Goal: Information Seeking & Learning: Learn about a topic

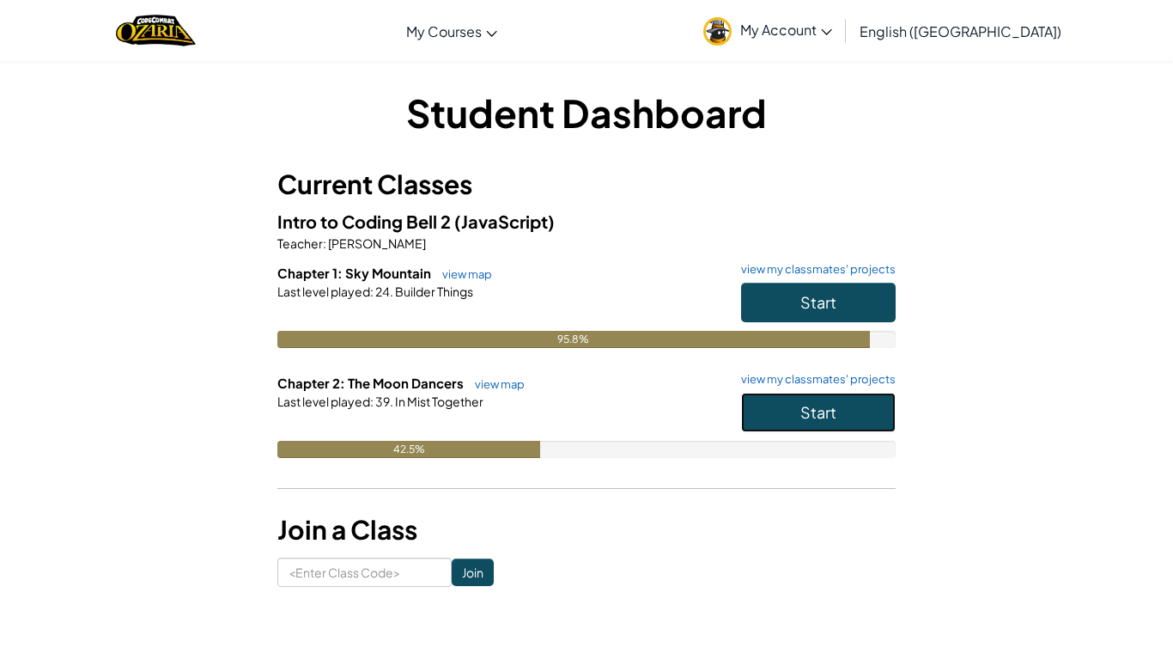
click at [863, 418] on button "Start" at bounding box center [818, 413] width 155 height 40
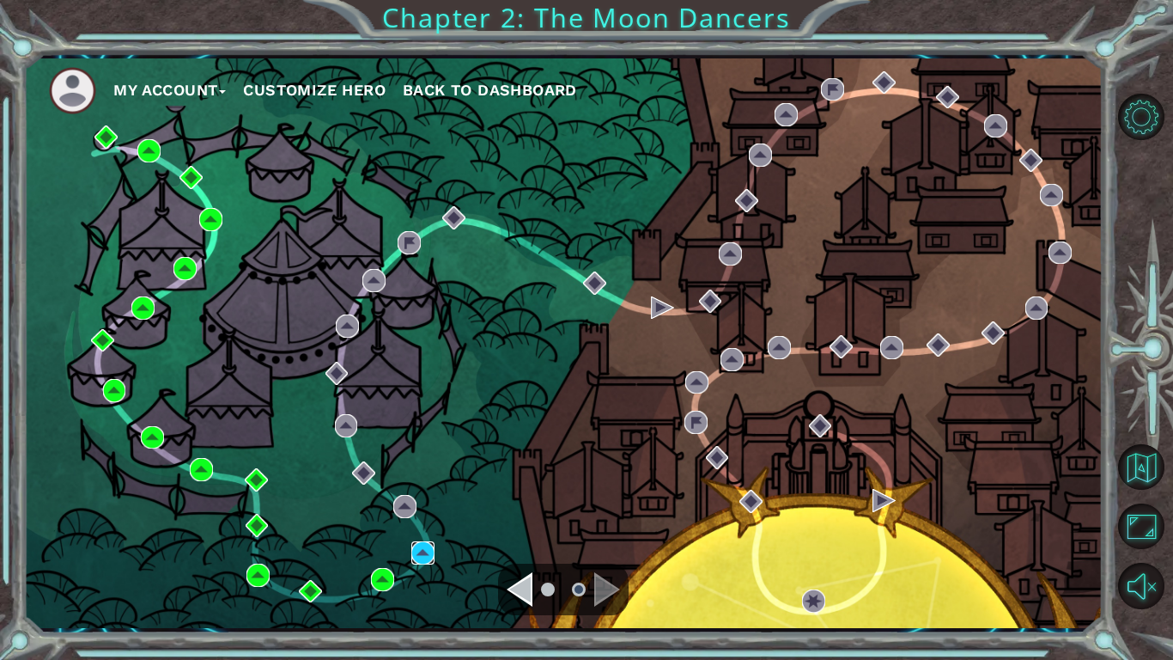
click at [418, 551] on img at bounding box center [422, 552] width 23 height 23
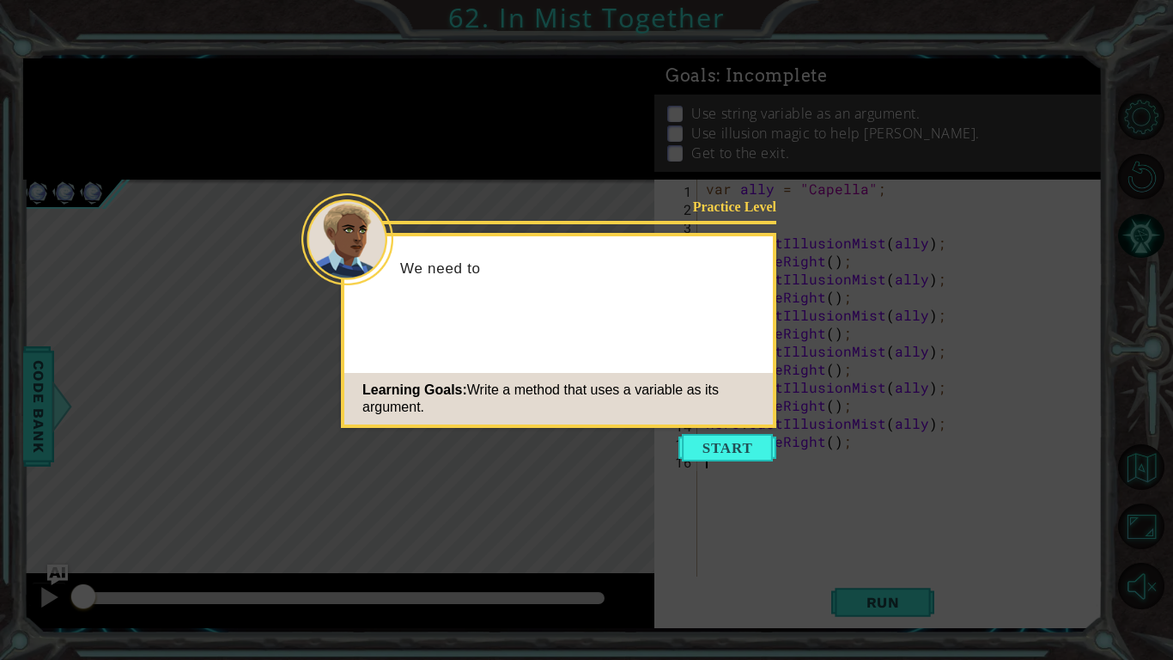
click at [765, 480] on icon at bounding box center [586, 330] width 1173 height 660
click at [731, 458] on button "Start" at bounding box center [728, 447] width 98 height 27
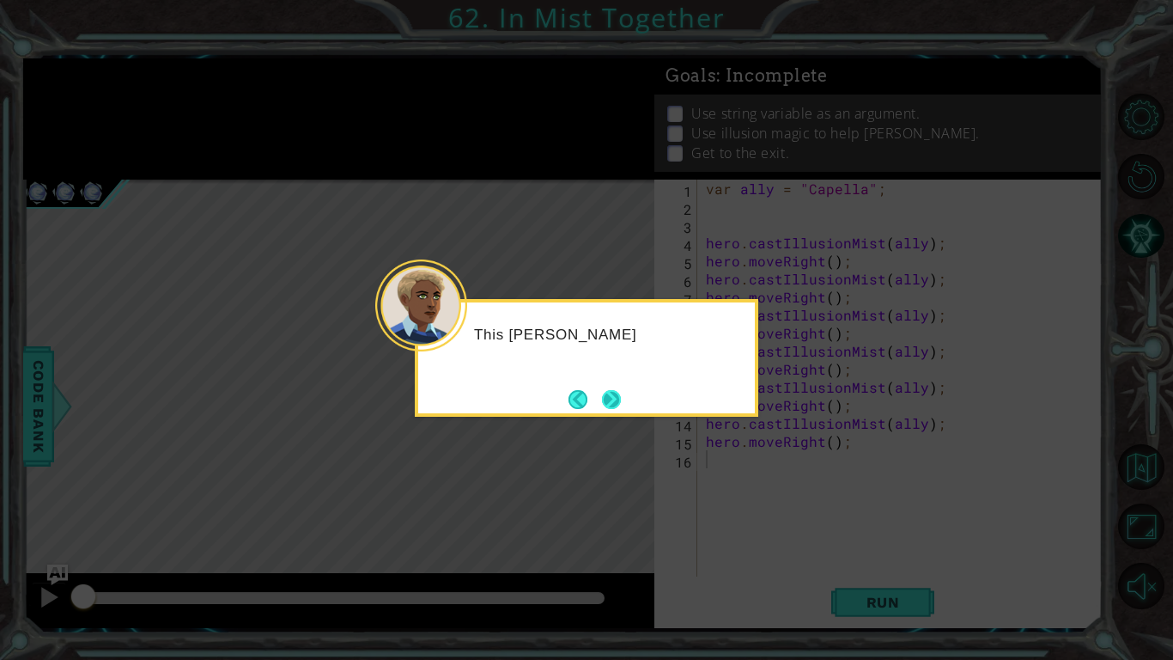
click at [608, 389] on button "Next" at bounding box center [612, 399] width 20 height 20
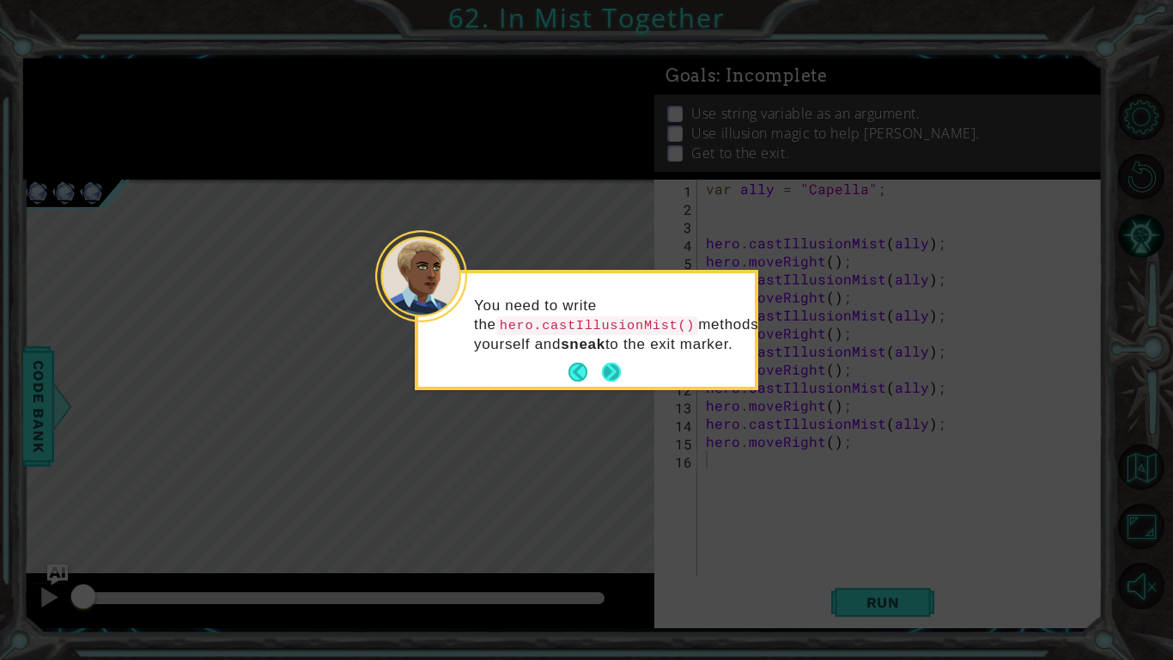
click at [621, 368] on button "Next" at bounding box center [611, 372] width 21 height 21
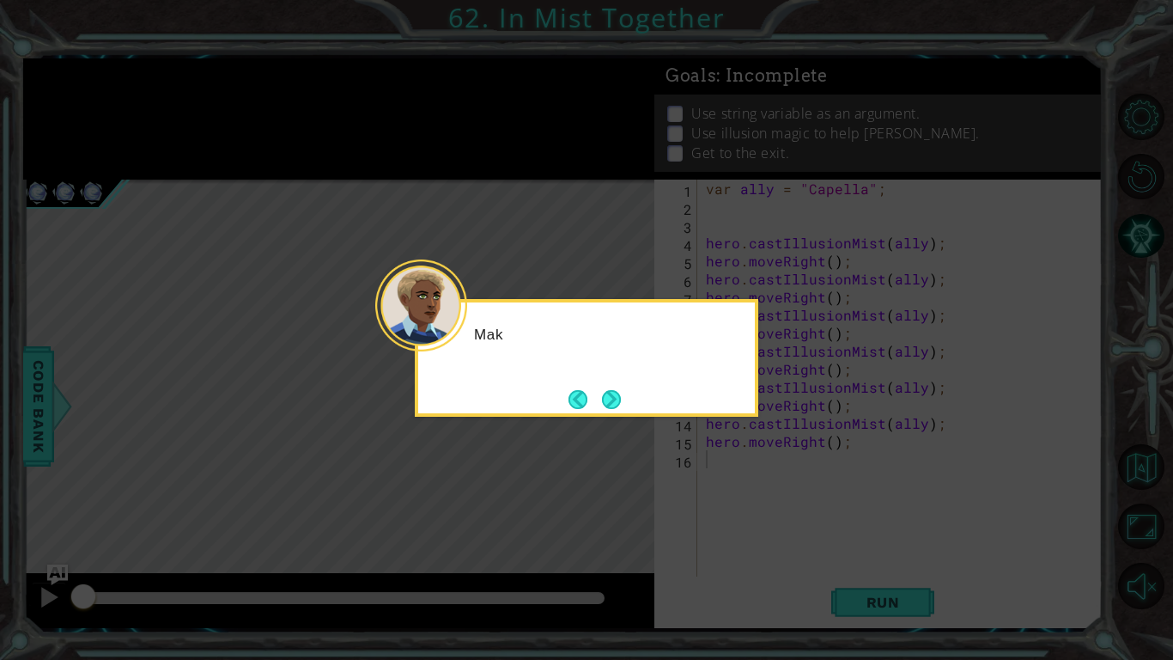
click at [607, 378] on div "Mak" at bounding box center [587, 358] width 344 height 118
click at [617, 386] on button "Next" at bounding box center [611, 399] width 27 height 27
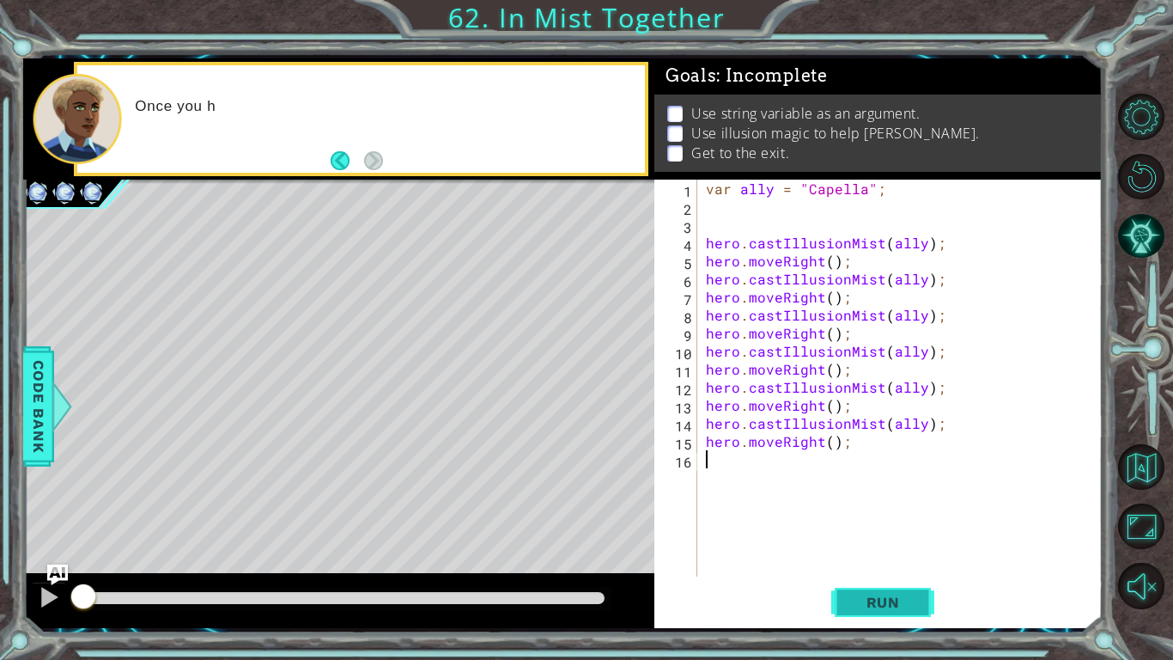
click at [875, 614] on button "Run" at bounding box center [883, 602] width 103 height 45
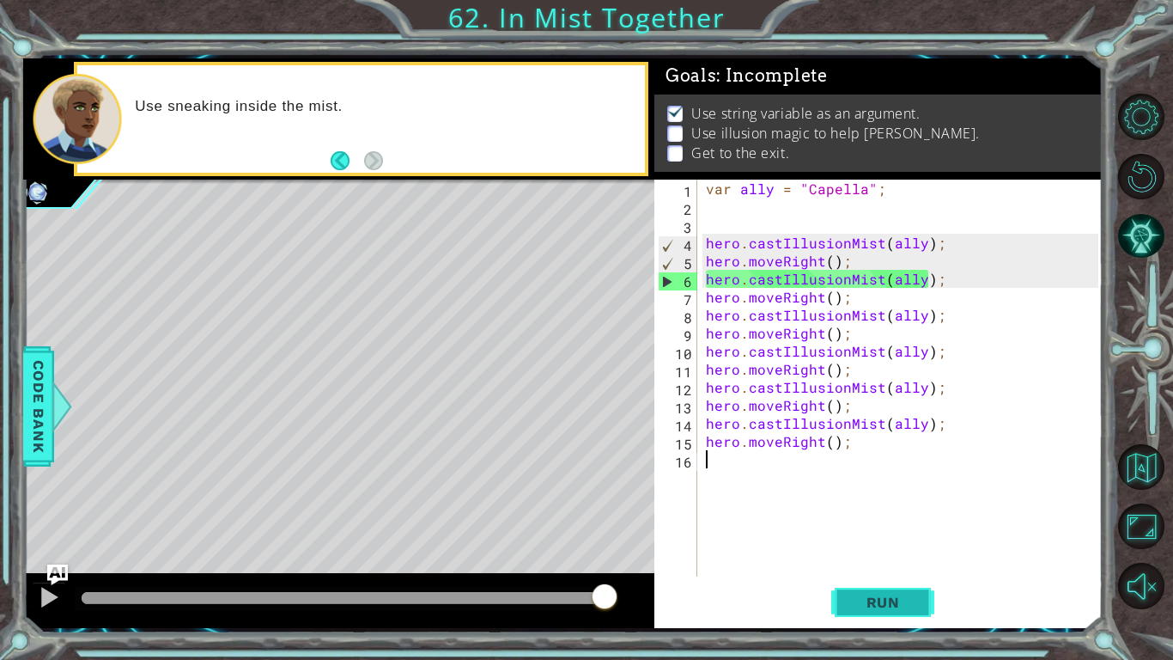
click at [871, 603] on span "Run" at bounding box center [884, 602] width 68 height 17
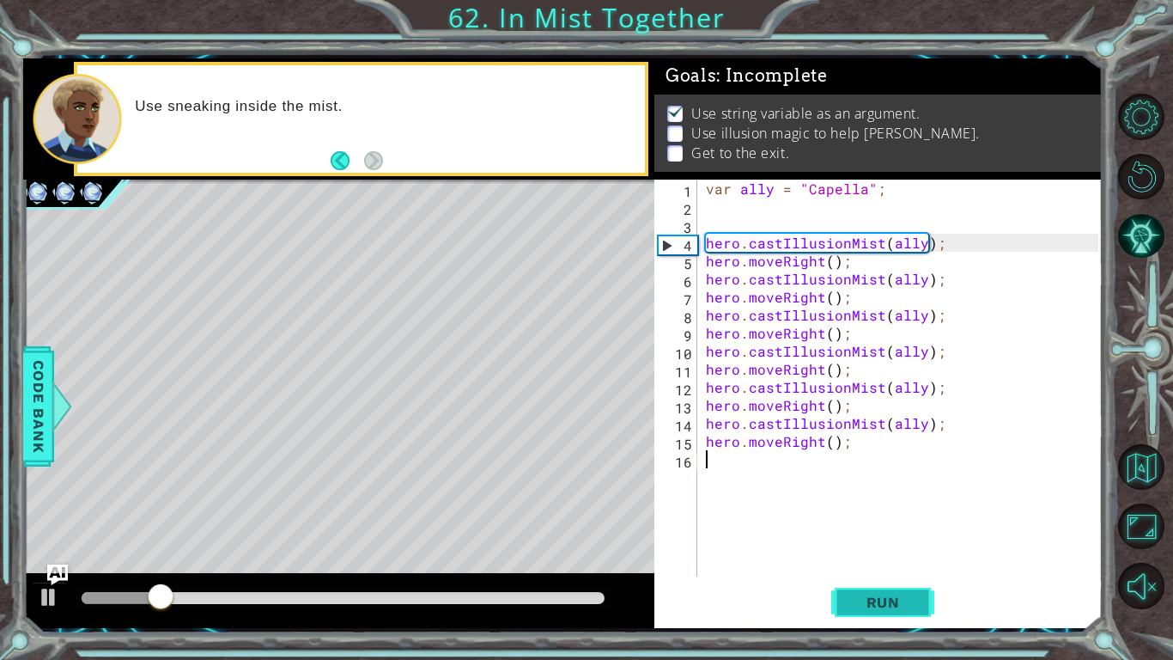
click at [885, 605] on span "Run" at bounding box center [884, 602] width 68 height 17
click at [882, 604] on span "Run" at bounding box center [884, 602] width 68 height 17
click at [871, 614] on button "Run" at bounding box center [883, 602] width 103 height 45
click at [861, 612] on button "Run" at bounding box center [883, 602] width 103 height 45
click at [869, 609] on span "Run" at bounding box center [884, 602] width 68 height 17
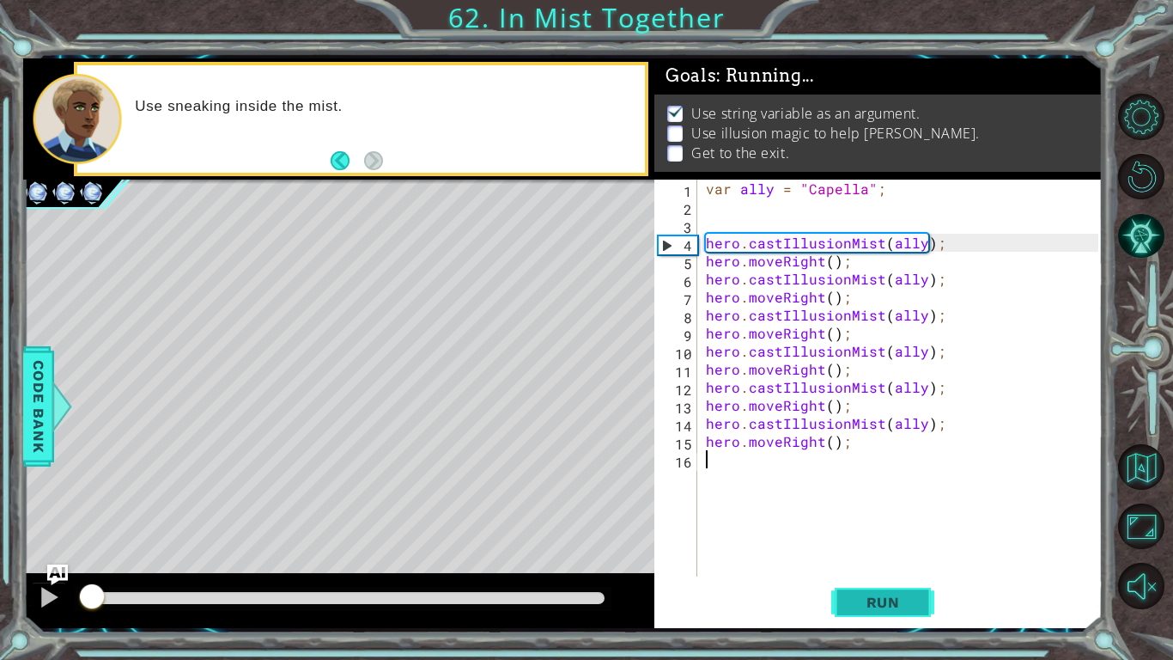
click at [869, 609] on span "Run" at bounding box center [884, 602] width 68 height 17
click at [869, 600] on span "Run" at bounding box center [884, 602] width 68 height 17
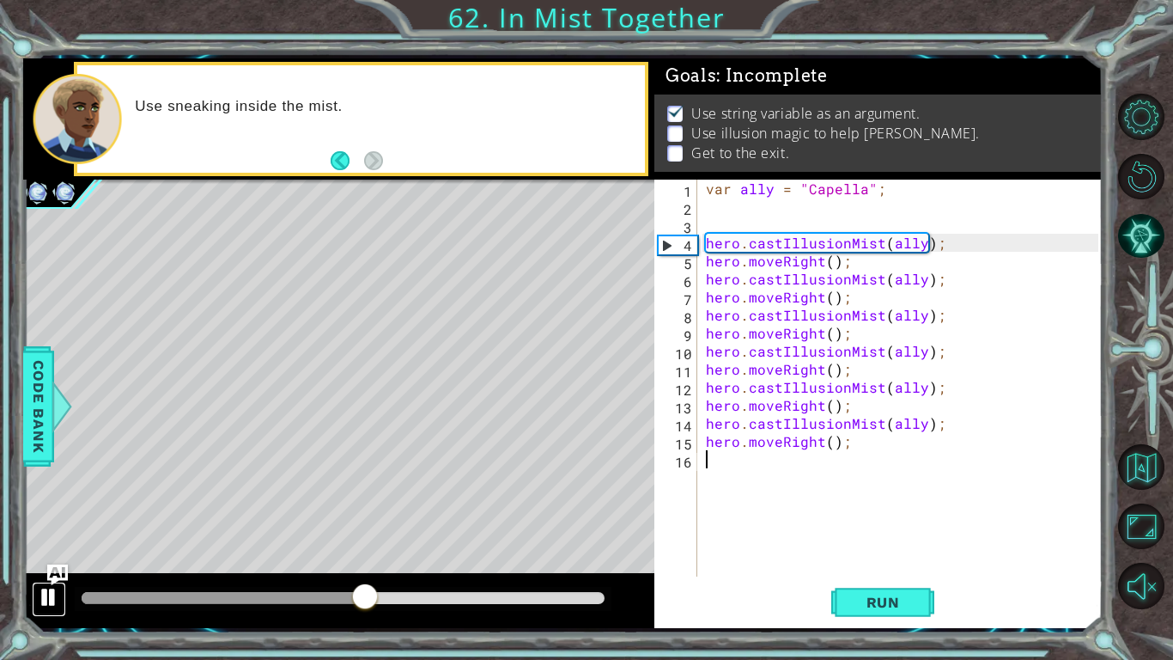
click at [56, 590] on div at bounding box center [49, 597] width 22 height 22
click at [778, 401] on div "var ally = "Capella" ; hero . castIllusionMist ( ally ) ; hero . moveRight ( ) …" at bounding box center [905, 396] width 405 height 433
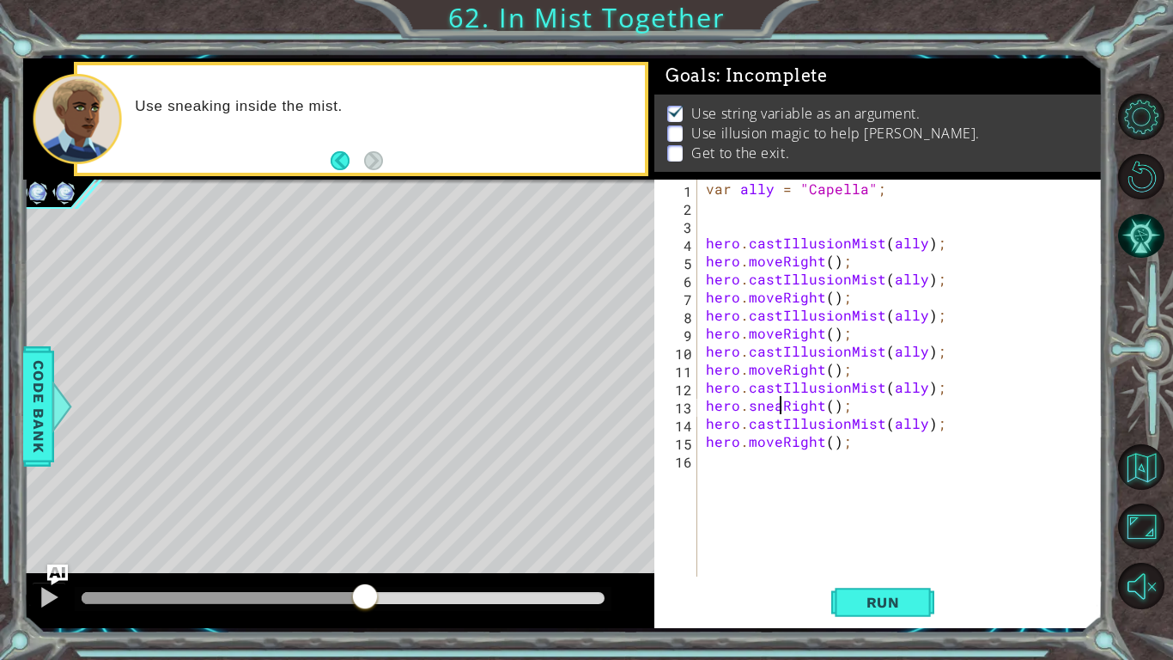
scroll to position [0, 5]
click at [779, 372] on div "var ally = "Capella" ; hero . castIllusionMist ( ally ) ; hero . moveRight ( ) …" at bounding box center [905, 396] width 405 height 433
click at [781, 324] on div "var ally = "Capella" ; hero . castIllusionMist ( ally ) ; hero . moveRight ( ) …" at bounding box center [905, 396] width 405 height 433
click at [781, 331] on div "var ally = "Capella" ; hero . castIllusionMist ( ally ) ; hero . moveRight ( ) …" at bounding box center [905, 396] width 405 height 433
click at [780, 302] on div "var ally = "Capella" ; hero . castIllusionMist ( ally ) ; hero . moveRight ( ) …" at bounding box center [905, 396] width 405 height 433
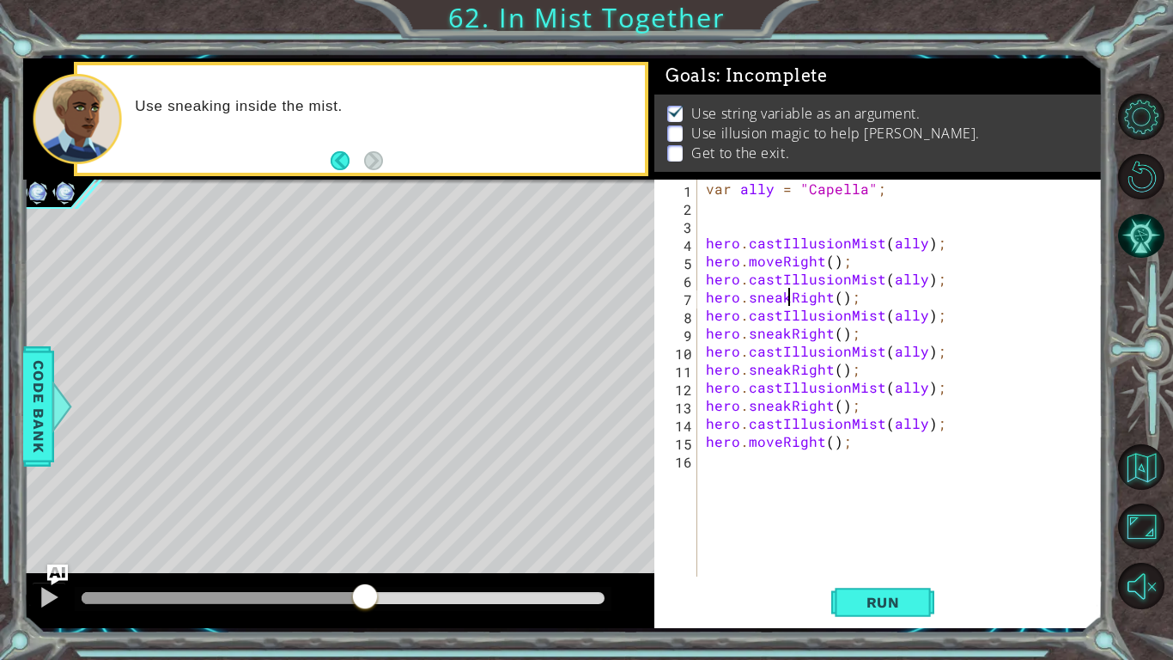
click at [781, 264] on div "var ally = "Capella" ; hero . castIllusionMist ( ally ) ; hero . moveRight ( ) …" at bounding box center [905, 396] width 405 height 433
click at [884, 602] on span "Run" at bounding box center [884, 602] width 68 height 17
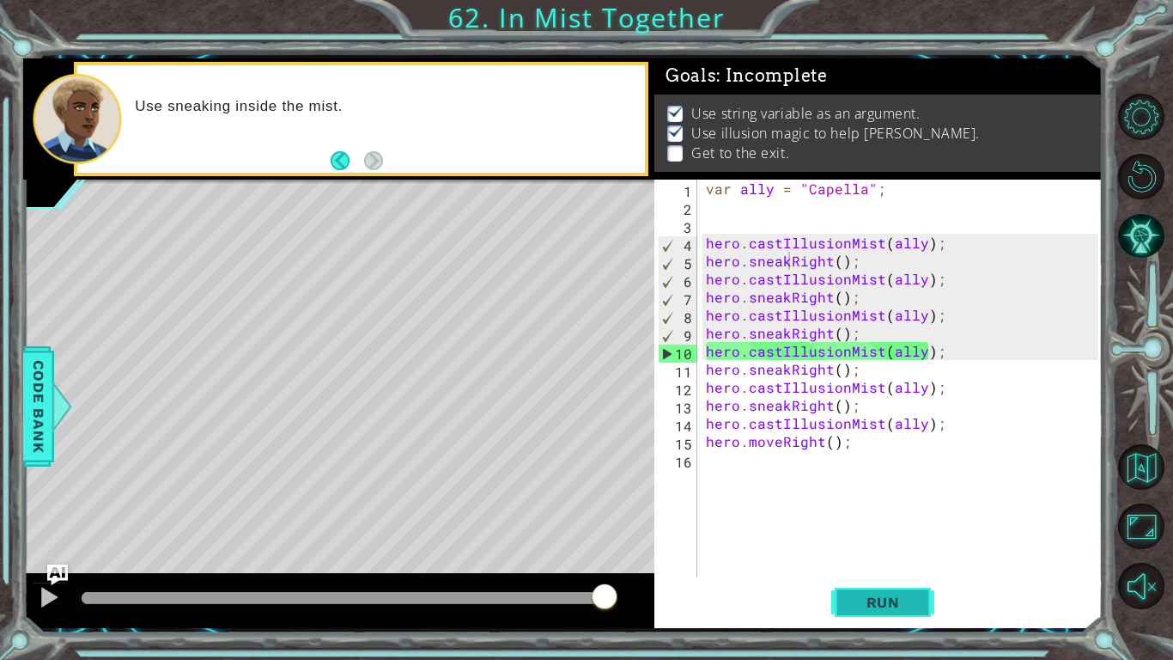
click at [868, 600] on span "Run" at bounding box center [884, 602] width 68 height 17
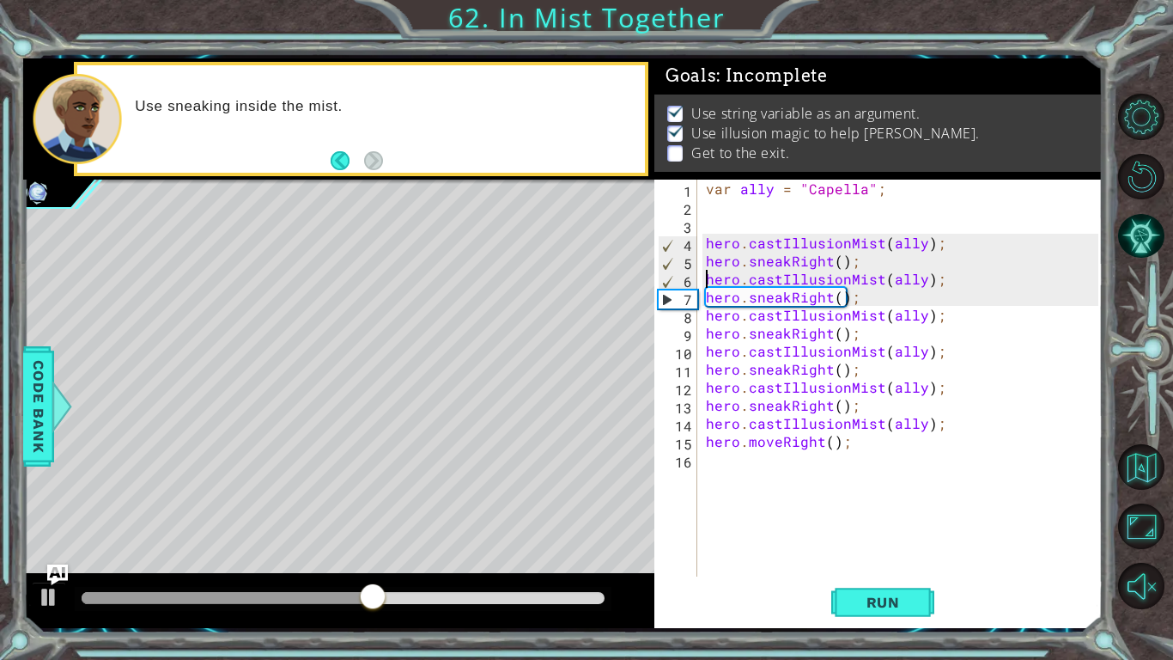
click at [705, 272] on div "var ally = "Capella" ; hero . castIllusionMist ( ally ) ; hero . sneakRight ( )…" at bounding box center [905, 396] width 405 height 433
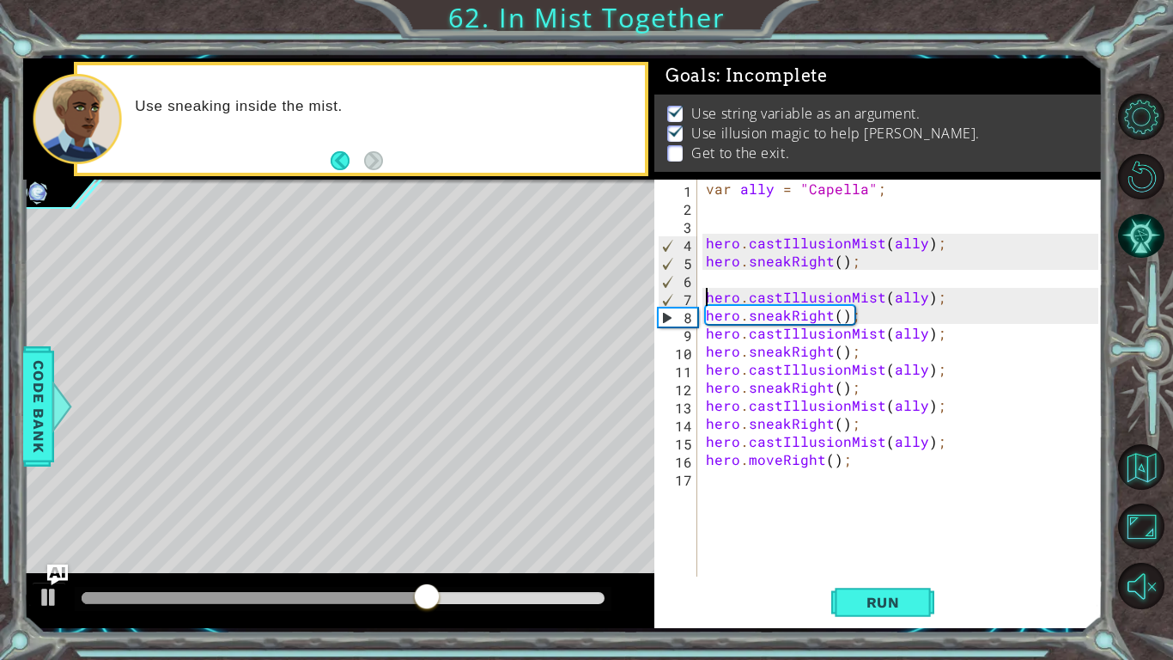
click at [837, 254] on div "var ally = "Capella" ; hero . castIllusionMist ( ally ) ; hero . sneakRight ( )…" at bounding box center [905, 396] width 405 height 433
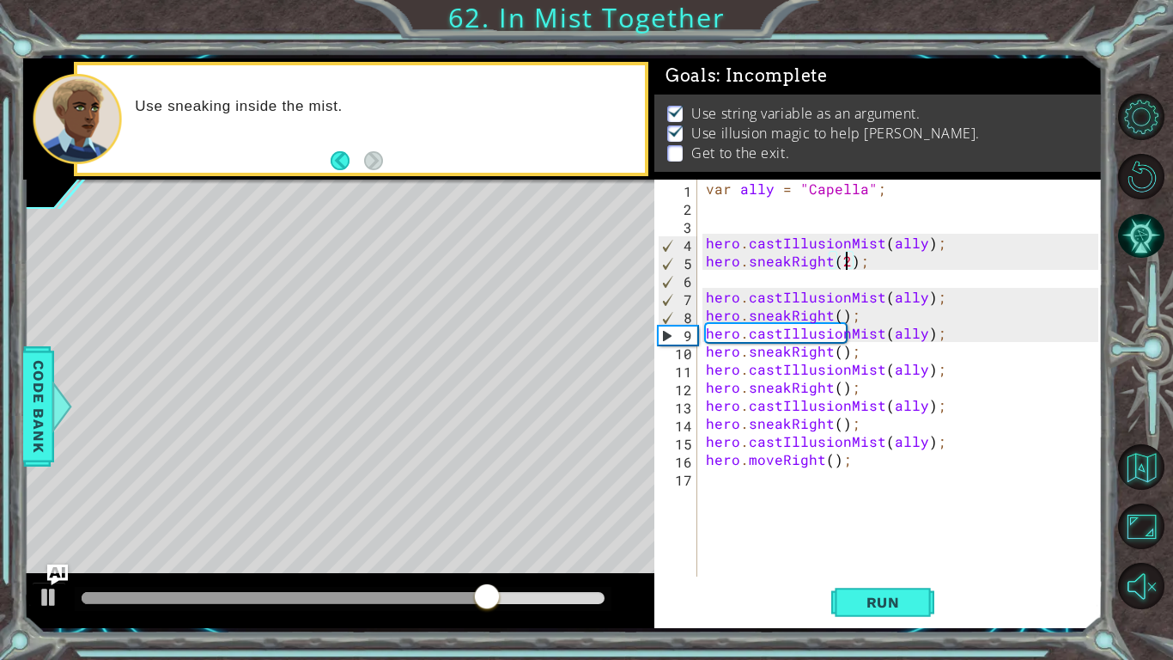
click at [838, 320] on div "var ally = "Capella" ; hero . castIllusionMist ( ally ) ; hero . sneakRight ( 2…" at bounding box center [905, 396] width 405 height 433
click at [837, 364] on div "var ally = "Capella" ; hero . castIllusionMist ( ally ) ; hero . sneakRight ( 2…" at bounding box center [905, 396] width 405 height 433
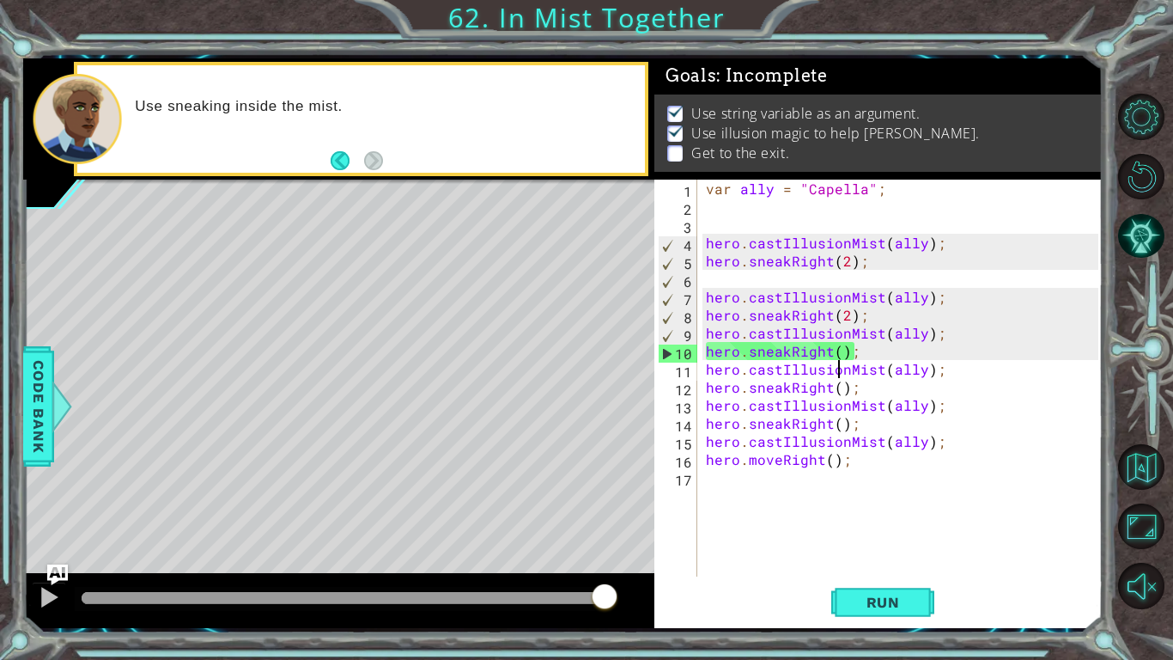
click at [837, 362] on div "var ally = "Capella" ; hero . castIllusionMist ( ally ) ; hero . sneakRight ( 2…" at bounding box center [905, 396] width 405 height 433
click at [838, 350] on div "var ally = "Capella" ; hero . castIllusionMist ( ally ) ; hero . sneakRight ( 2…" at bounding box center [905, 396] width 405 height 433
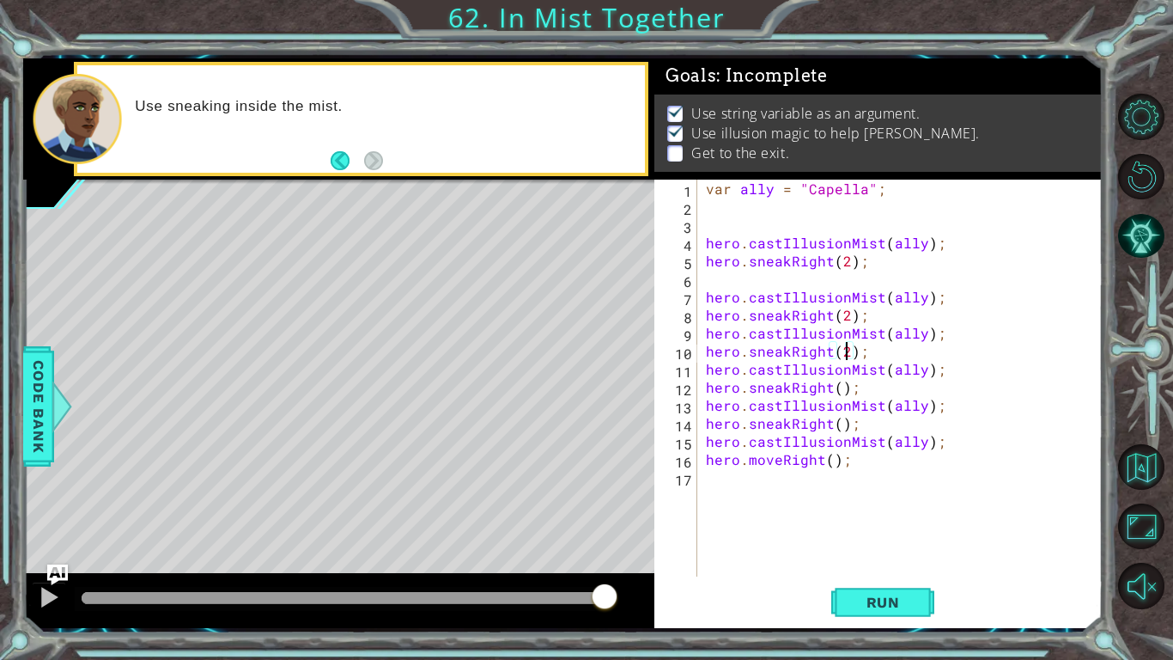
click at [838, 387] on div "var ally = "Capella" ; hero . castIllusionMist ( ally ) ; hero . sneakRight ( 2…" at bounding box center [905, 396] width 405 height 433
click at [835, 427] on div "var ally = "Capella" ; hero . castIllusionMist ( ally ) ; hero . sneakRight ( 2…" at bounding box center [905, 396] width 405 height 433
click at [828, 458] on div "var ally = "Capella" ; hero . castIllusionMist ( ally ) ; hero . sneakRight ( 2…" at bounding box center [905, 396] width 405 height 433
type textarea "hero.moveRight(2);"
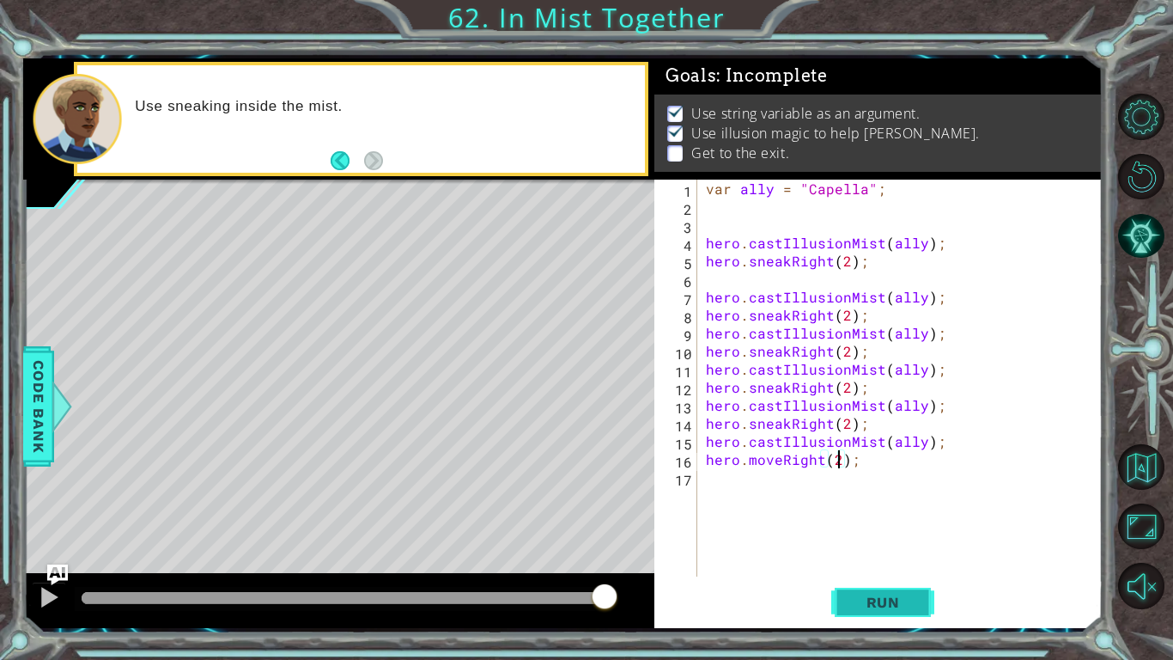
click at [872, 589] on button "Run" at bounding box center [883, 602] width 103 height 45
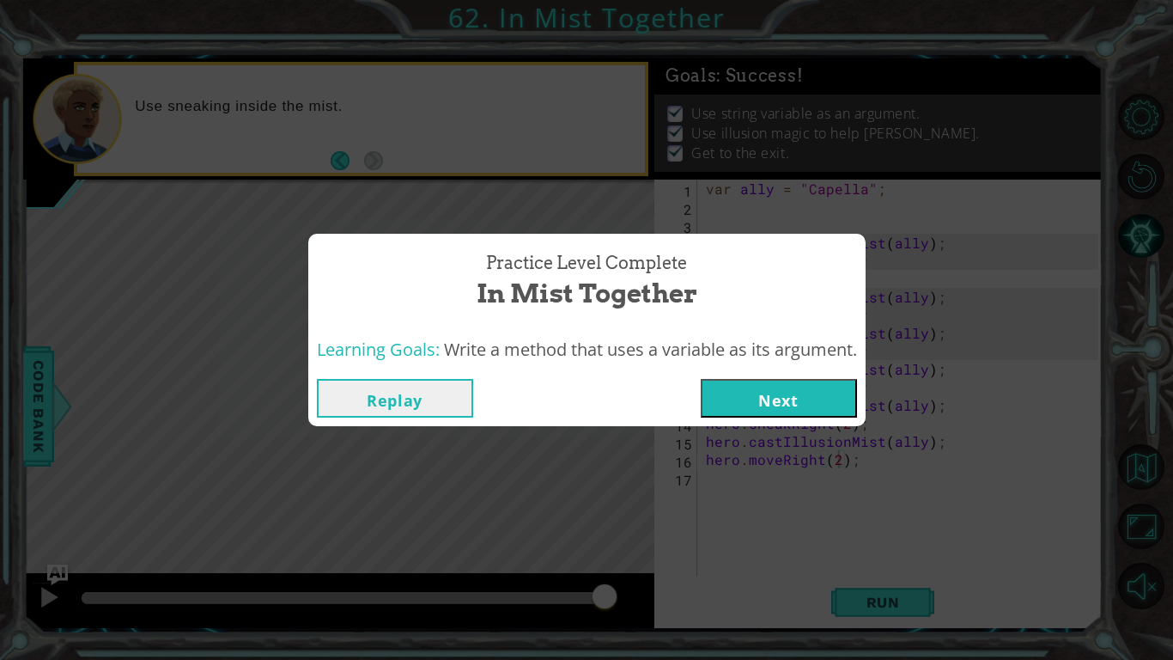
click at [781, 416] on button "Next" at bounding box center [779, 398] width 156 height 39
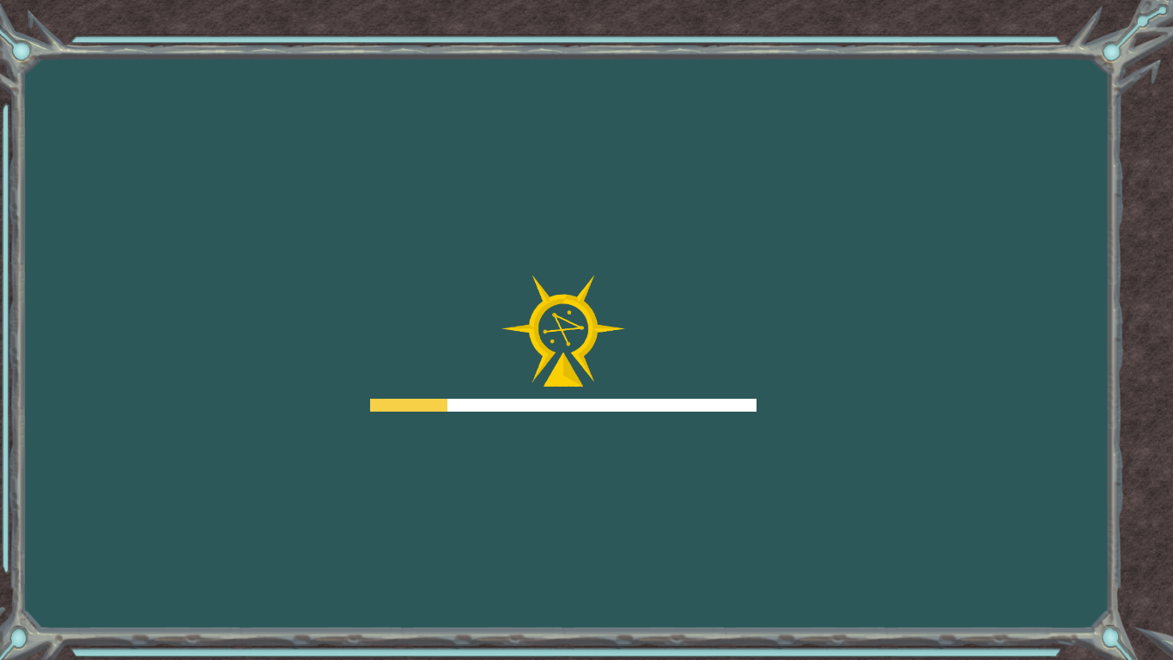
click at [786, 402] on div "Goals Error loading from server. Try refreshing the page. You'll need to join a…" at bounding box center [586, 330] width 1173 height 660
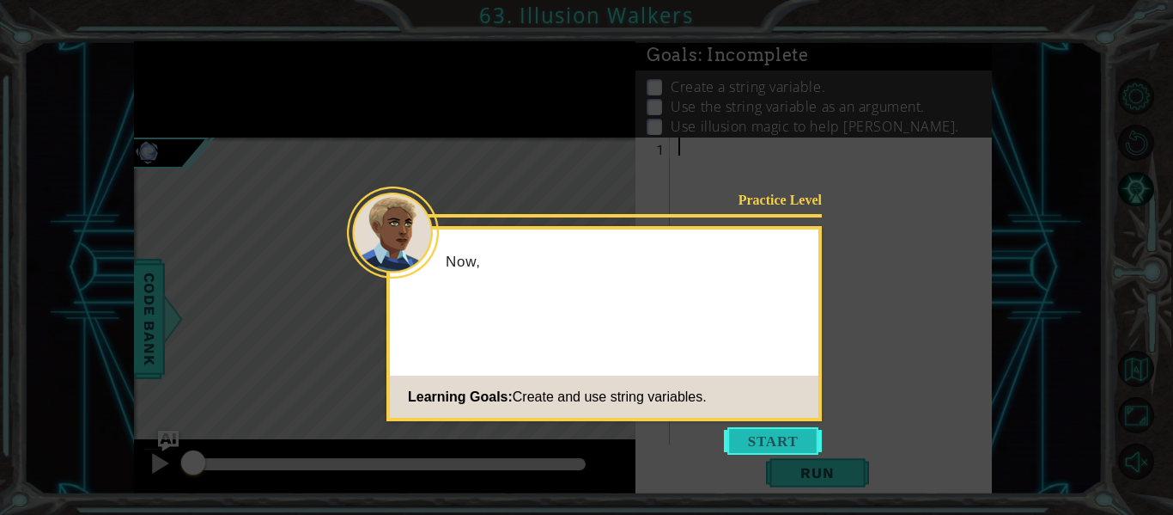
click at [779, 437] on button "Start" at bounding box center [773, 440] width 98 height 27
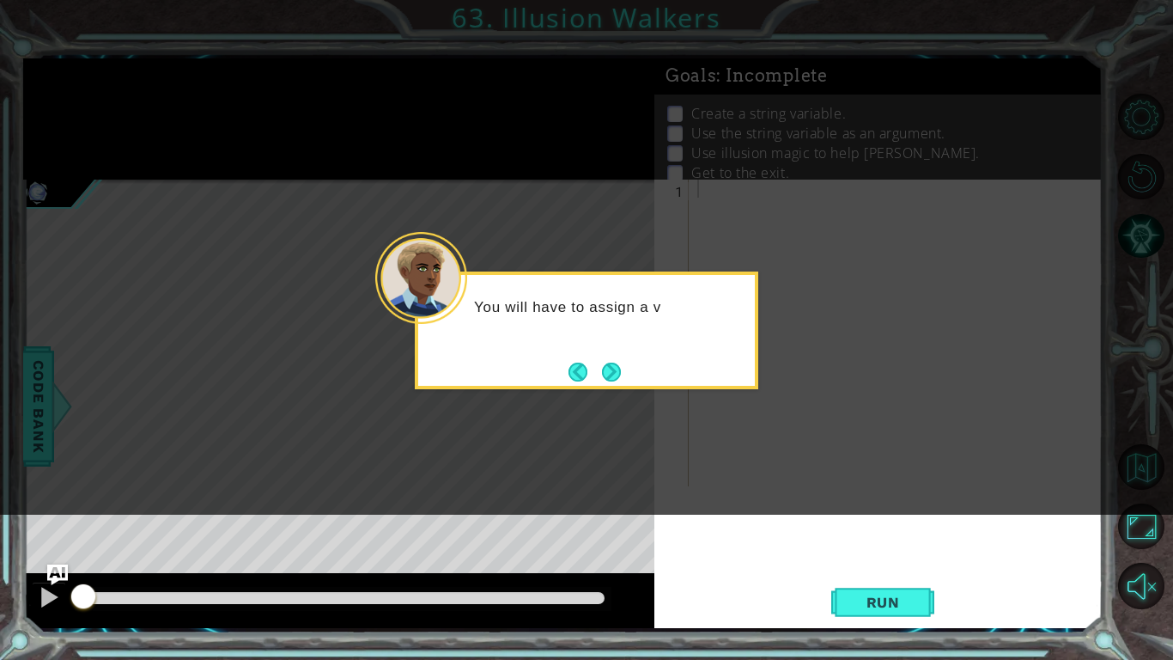
click at [620, 391] on icon at bounding box center [586, 257] width 1173 height 515
click at [625, 388] on div "You will have to assign a variable to th" at bounding box center [587, 330] width 344 height 118
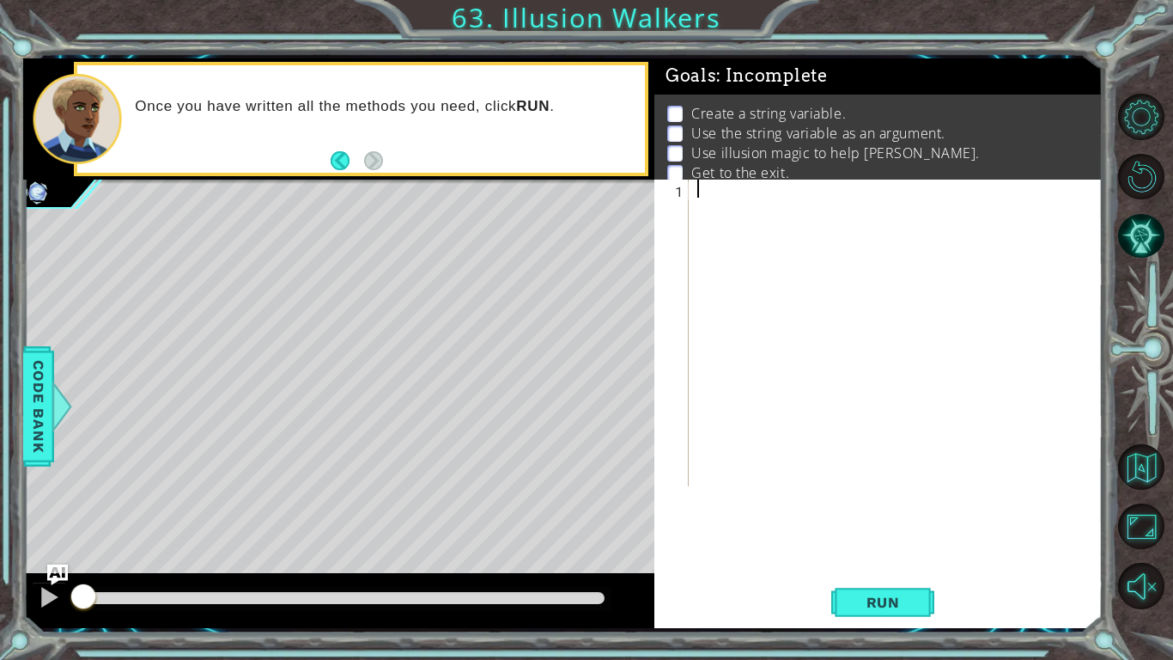
paste textarea "[URL][DOMAIN_NAME]"
type textarea "h"
type textarea "var friend=[PERSON_NAME]"
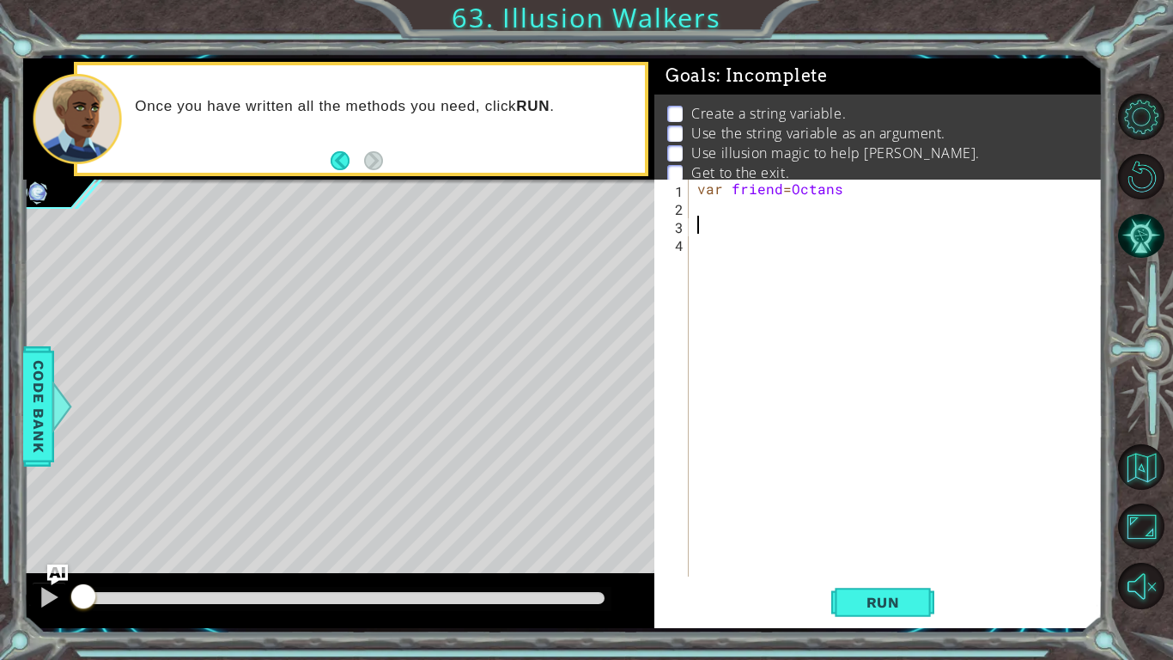
click at [843, 180] on div "var friend = [PERSON_NAME]" at bounding box center [900, 396] width 413 height 433
type textarea "var friend=[PERSON_NAME];"
click at [711, 232] on div "var friend = [PERSON_NAME] ;" at bounding box center [900, 396] width 413 height 433
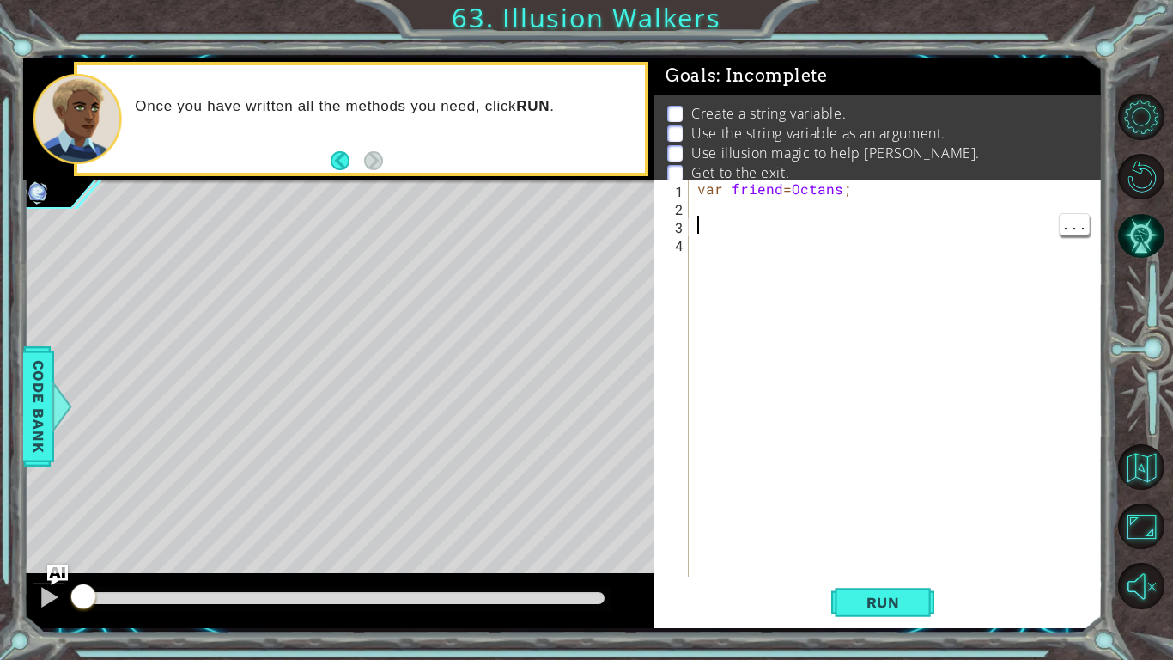
click at [724, 216] on div "var friend = [PERSON_NAME] ;" at bounding box center [900, 396] width 413 height 433
click at [728, 210] on div "var friend = [PERSON_NAME] ;" at bounding box center [900, 396] width 413 height 433
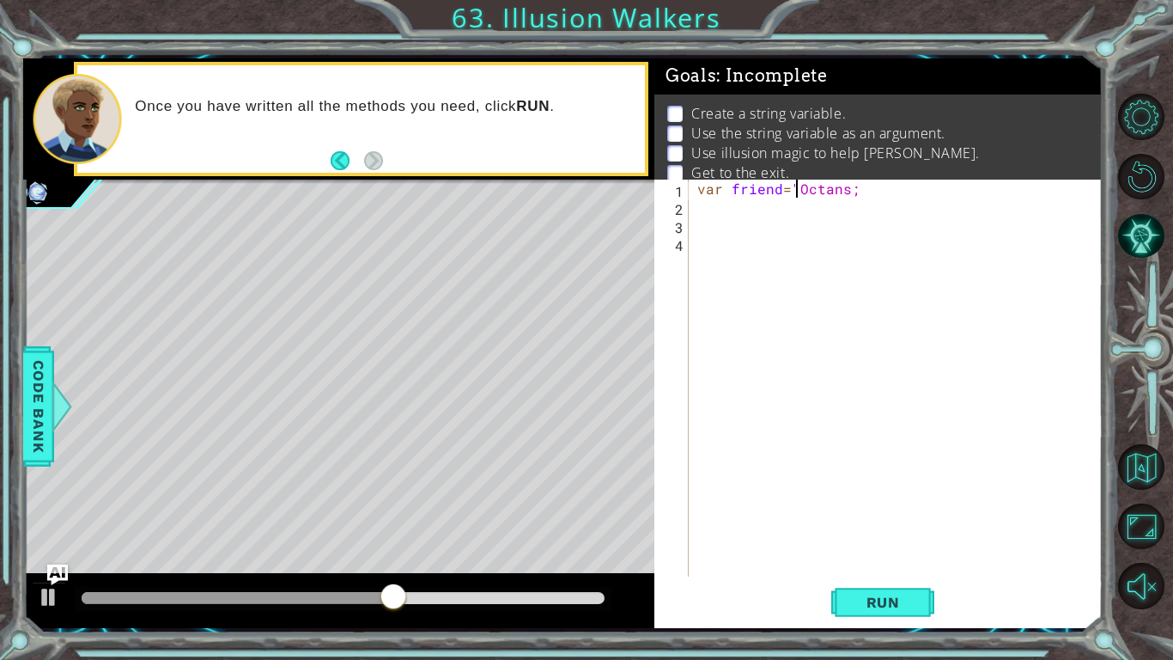
click at [850, 186] on div "var friend = "[PERSON_NAME];" at bounding box center [900, 396] width 413 height 433
type textarea "var friend="Octans";"
click at [900, 592] on button "Run" at bounding box center [883, 602] width 103 height 45
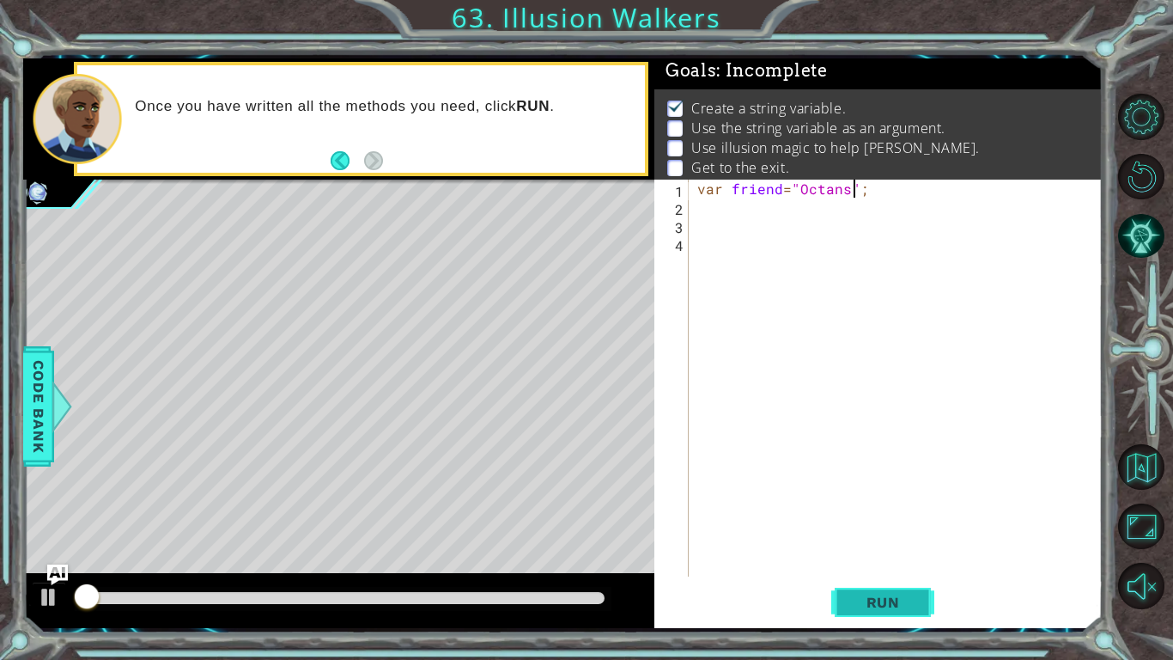
scroll to position [6, 0]
click at [802, 214] on div "var friend = "Octans" ;" at bounding box center [900, 396] width 413 height 433
type textarea "c"
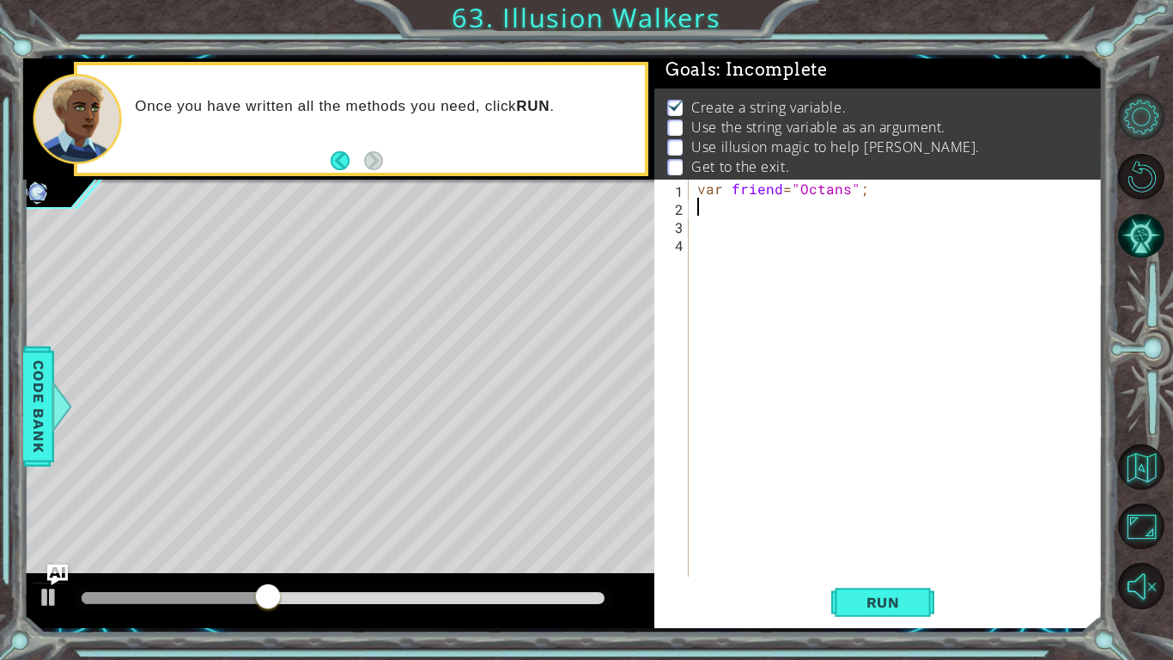
click at [1143, 131] on button "Level Options" at bounding box center [1142, 117] width 46 height 46
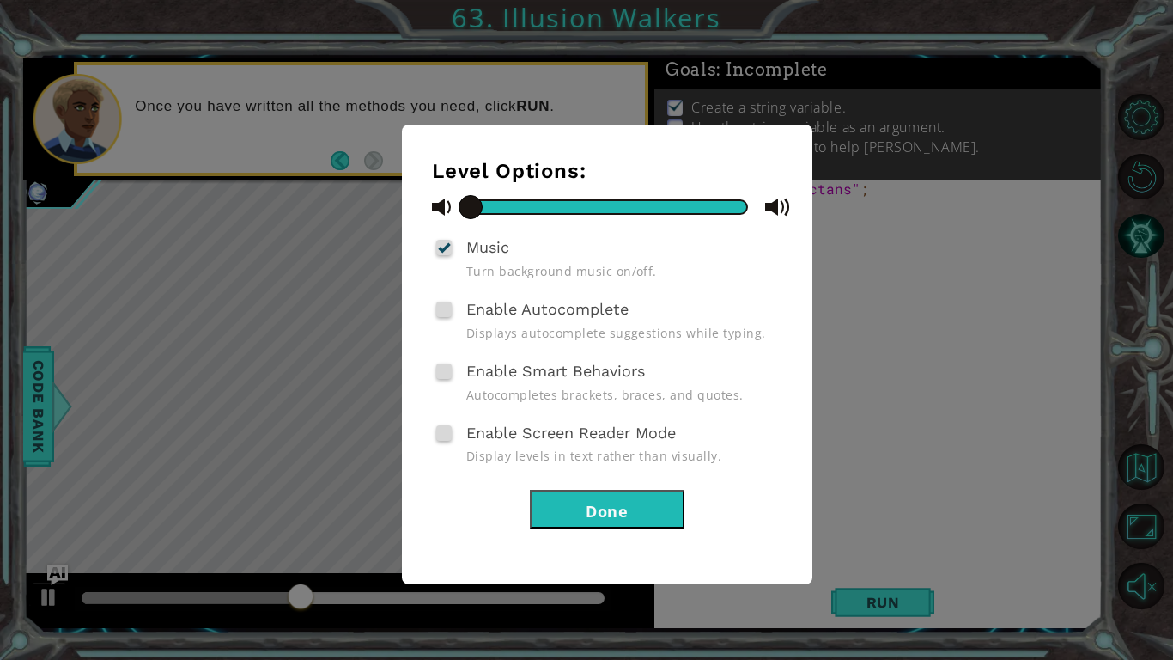
click at [448, 310] on span at bounding box center [443, 309] width 15 height 15
click at [0, 0] on input "Enable Autocomplete" at bounding box center [0, 0] width 0 height 0
click at [600, 509] on button "Done" at bounding box center [607, 509] width 155 height 39
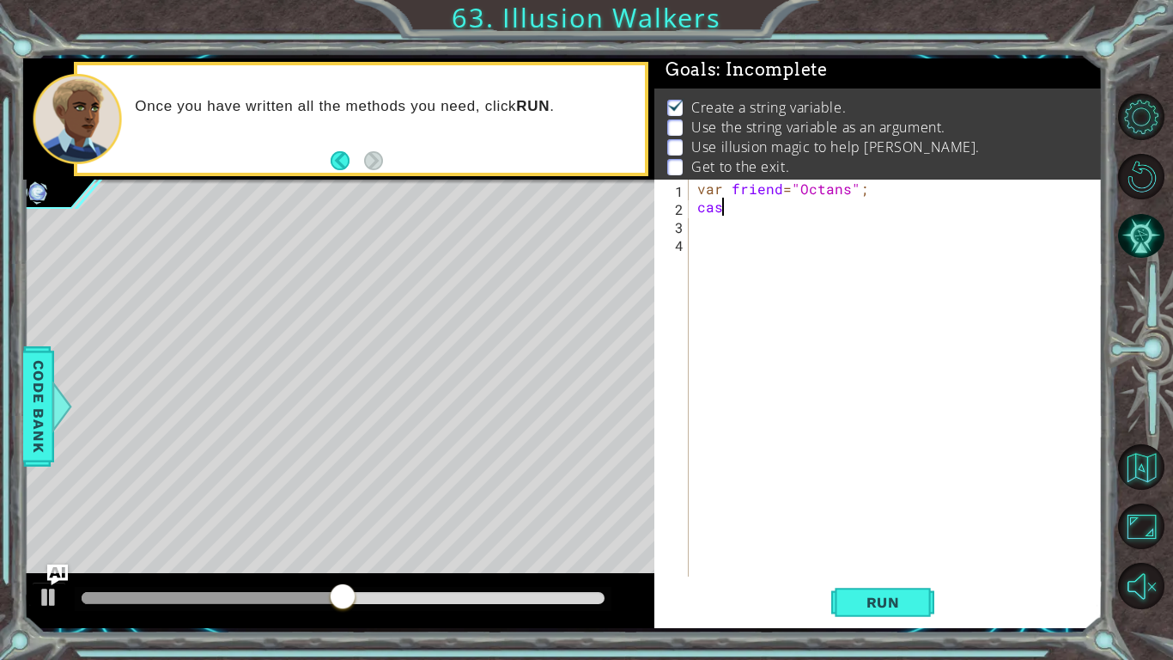
scroll to position [0, 1]
type textarea "cast"
click at [1156, 177] on button "Restart Level" at bounding box center [1142, 177] width 46 height 46
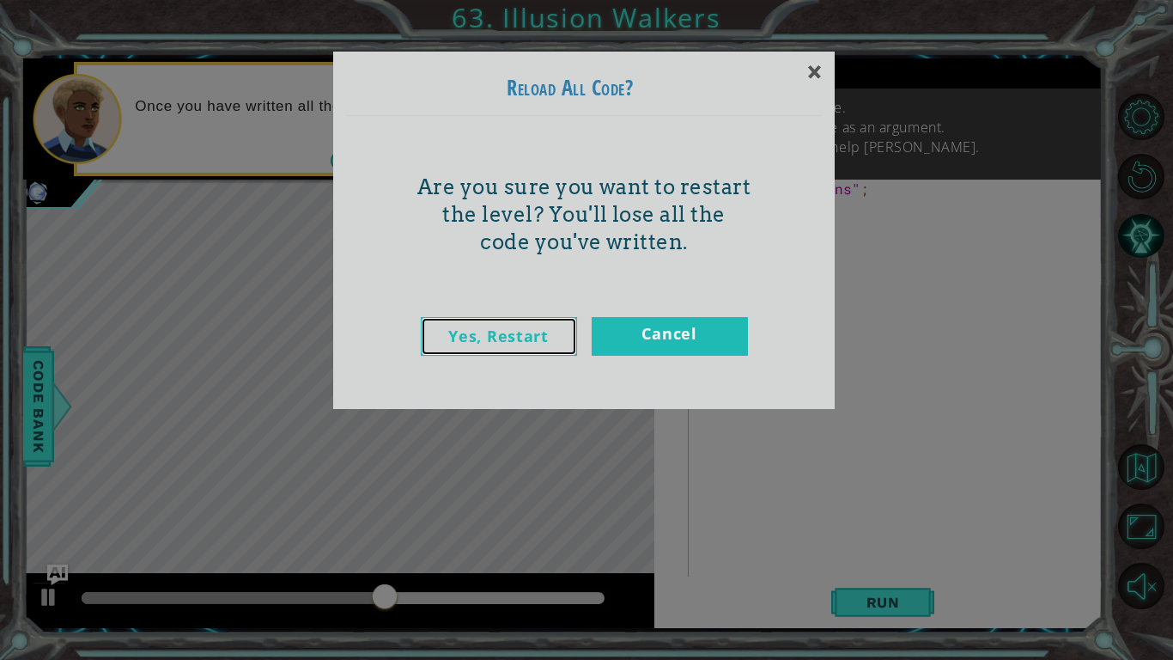
click at [533, 328] on link "Yes, Restart" at bounding box center [499, 336] width 156 height 39
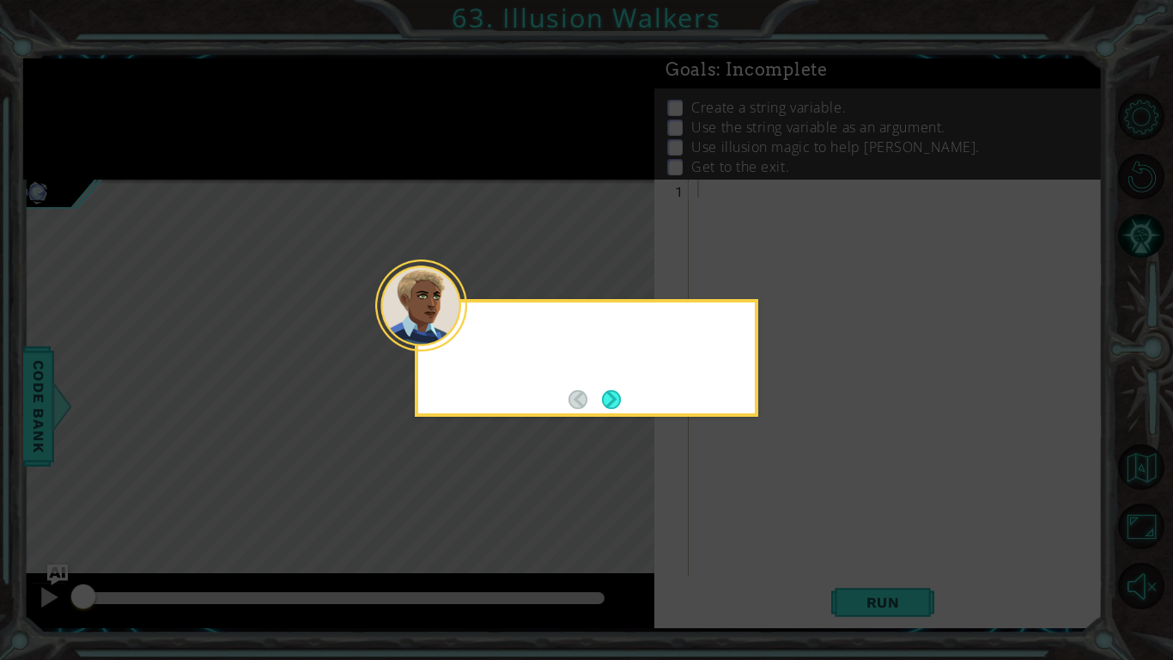
scroll to position [0, 0]
click at [617, 394] on button "Next" at bounding box center [611, 399] width 19 height 19
click at [619, 393] on button "Next" at bounding box center [612, 399] width 20 height 20
click at [619, 398] on button "Next" at bounding box center [611, 399] width 19 height 19
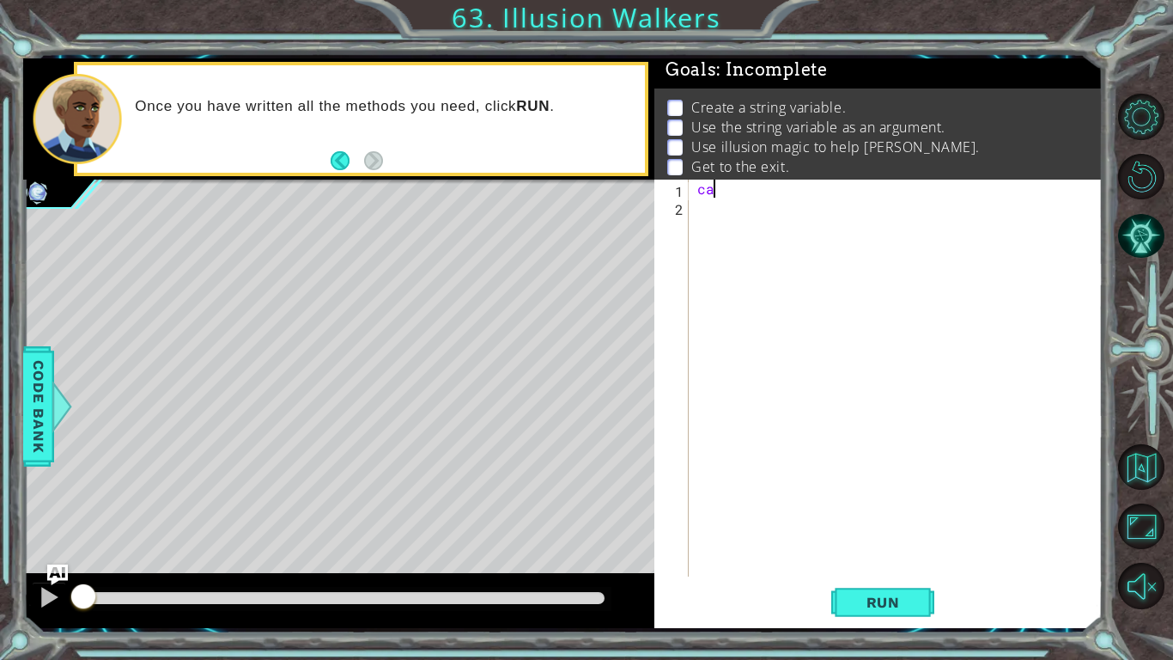
type textarea "c"
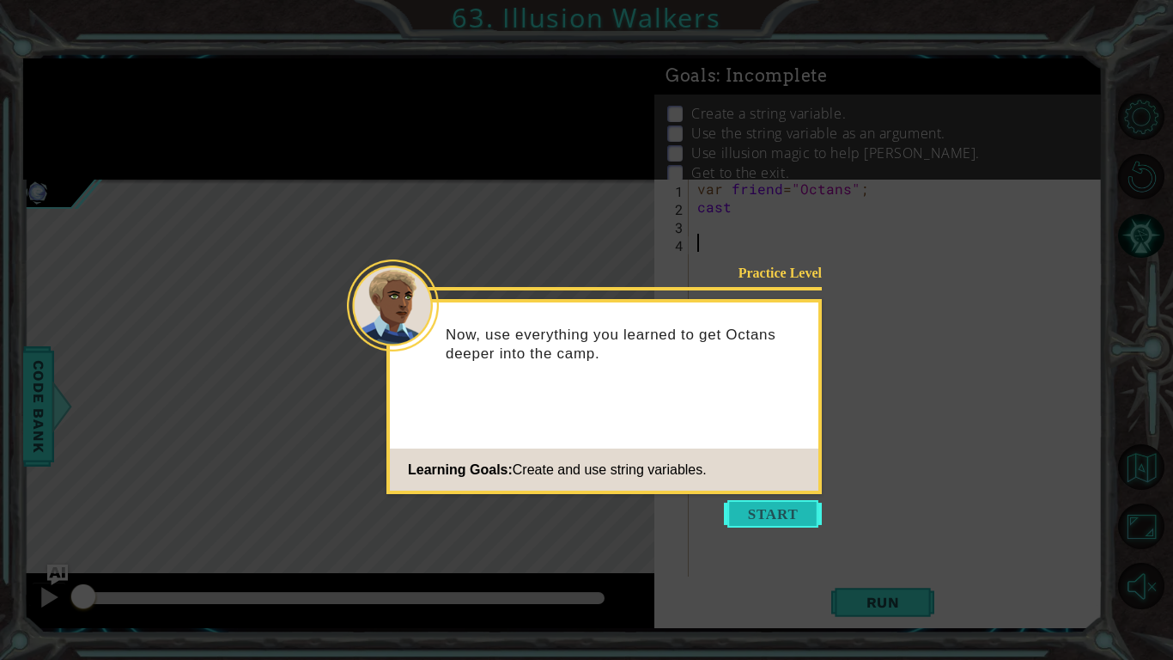
click at [792, 517] on button "Start" at bounding box center [773, 513] width 98 height 27
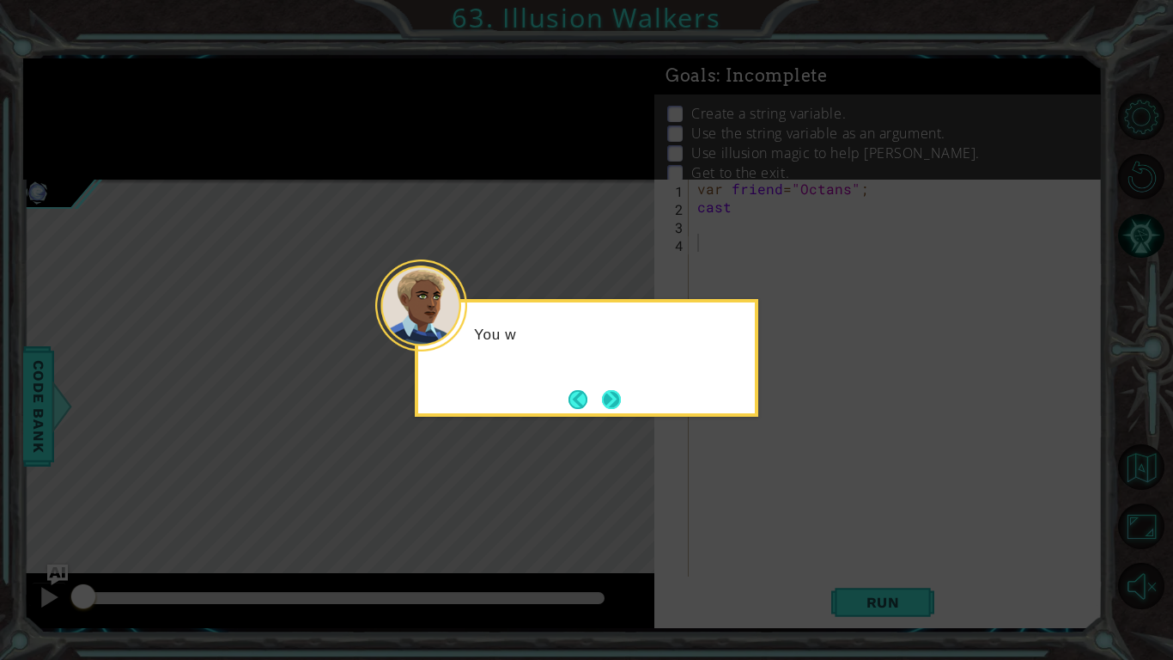
click at [620, 397] on button "Next" at bounding box center [611, 399] width 19 height 19
click at [626, 405] on div "You" at bounding box center [587, 358] width 344 height 118
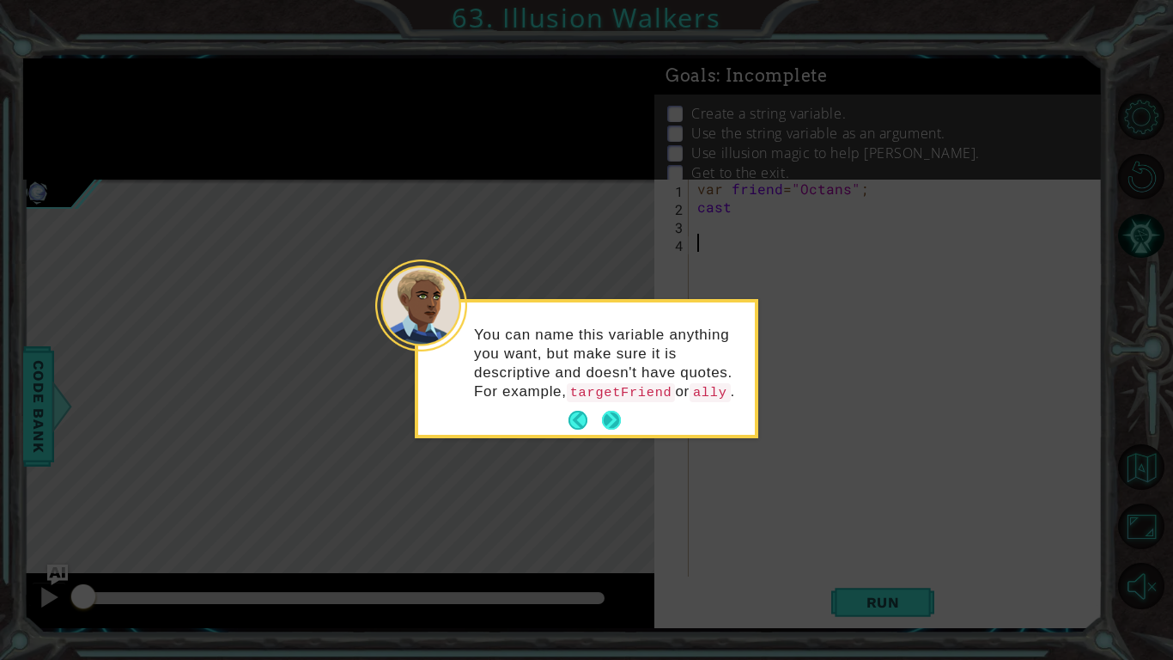
click at [613, 430] on button "Next" at bounding box center [611, 420] width 19 height 19
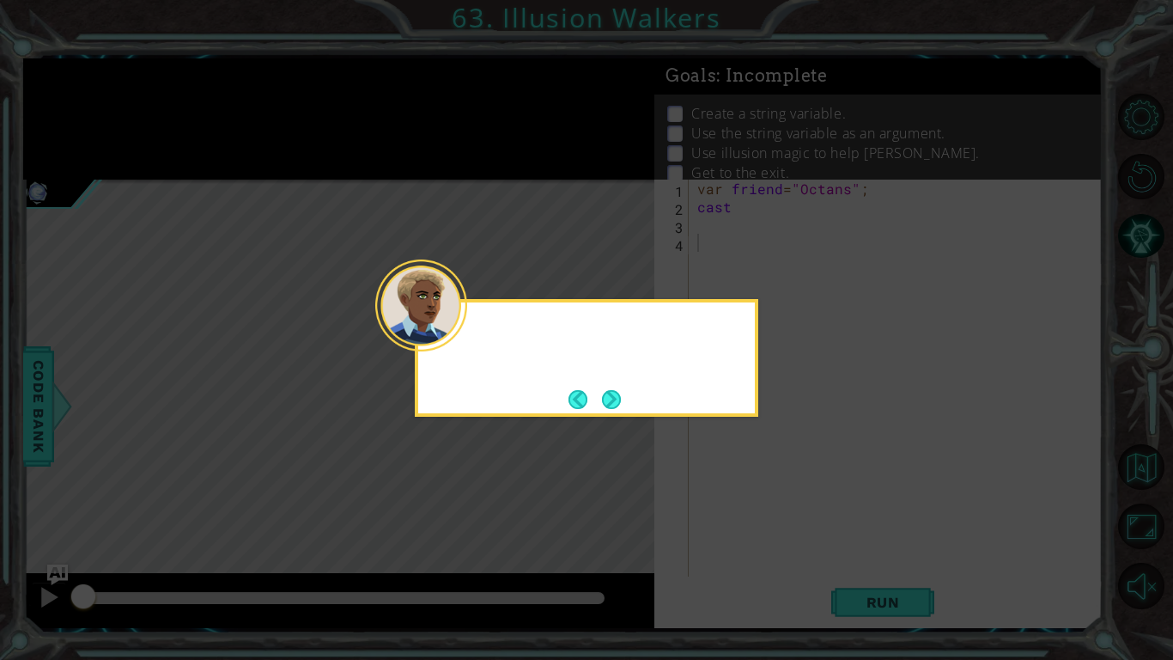
click at [619, 446] on icon at bounding box center [586, 330] width 1173 height 660
click at [619, 447] on icon at bounding box center [586, 330] width 1173 height 660
click at [617, 401] on button "Next" at bounding box center [611, 399] width 19 height 19
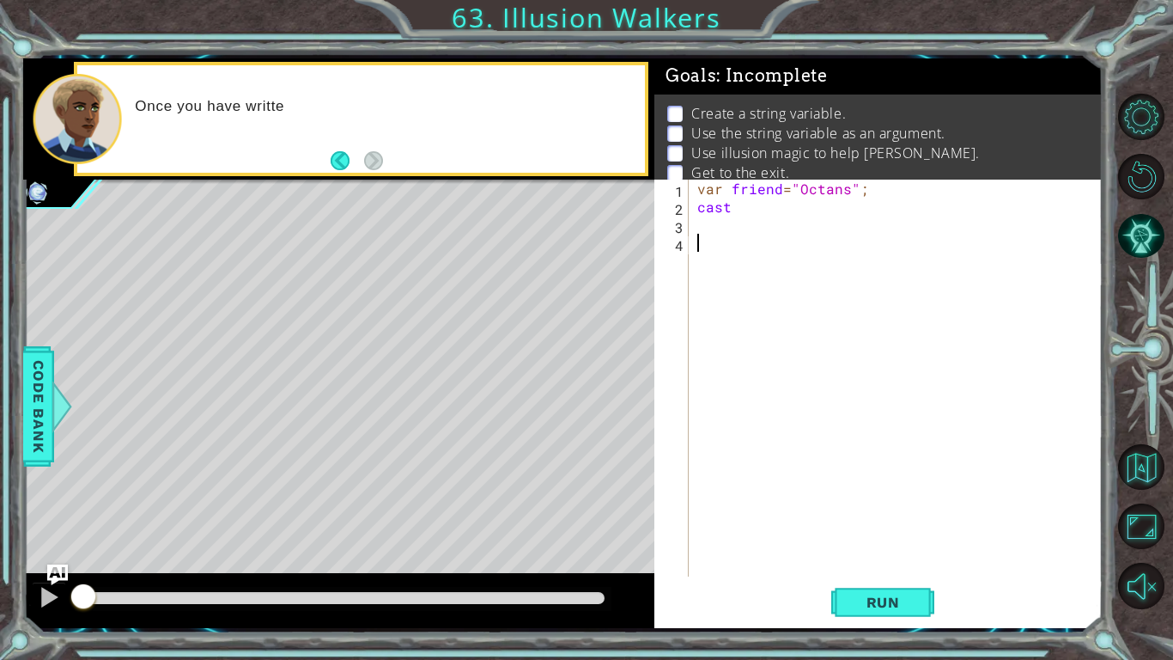
click at [720, 200] on div "var friend = "Octans" ; cast" at bounding box center [900, 396] width 413 height 433
click at [735, 210] on div "var friend = "Octans" ; cast" at bounding box center [900, 396] width 413 height 433
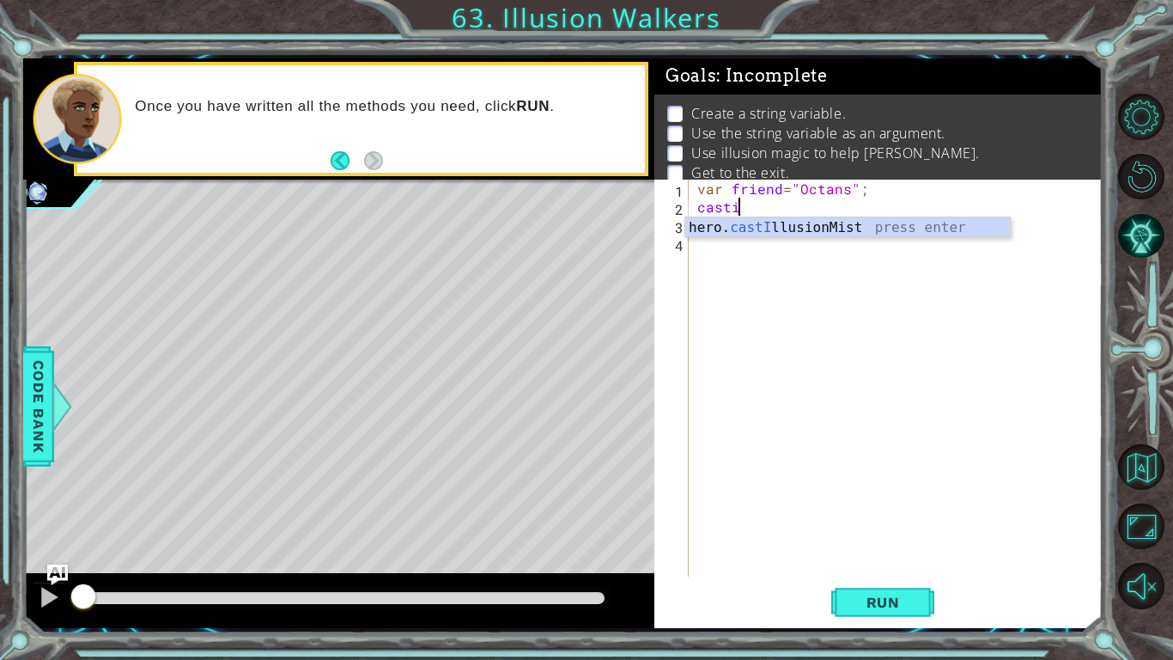
type textarea "hero.castIllusionMist(friend);"
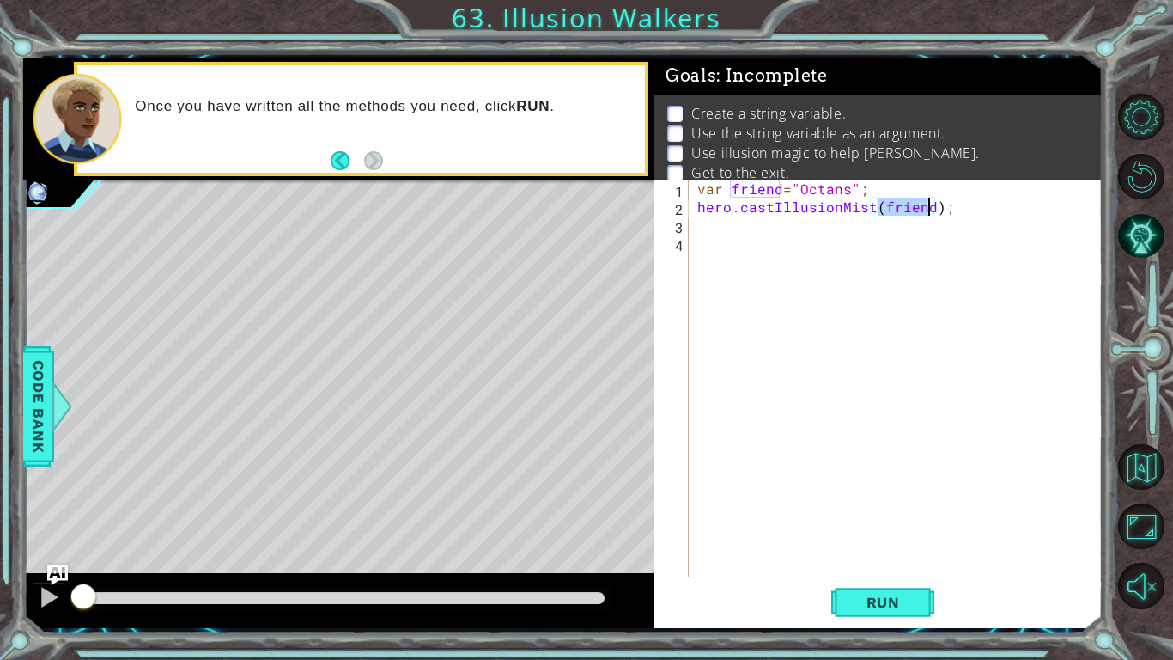
click at [703, 235] on div "var friend = "Octans" ; hero . castIllusionMist ( friend ) ;" at bounding box center [900, 396] width 413 height 433
click at [702, 231] on div "var friend = "Octans" ; hero . castIllusionMist ( friend ) ;" at bounding box center [900, 396] width 413 height 433
click at [863, 608] on span "Run" at bounding box center [884, 602] width 68 height 17
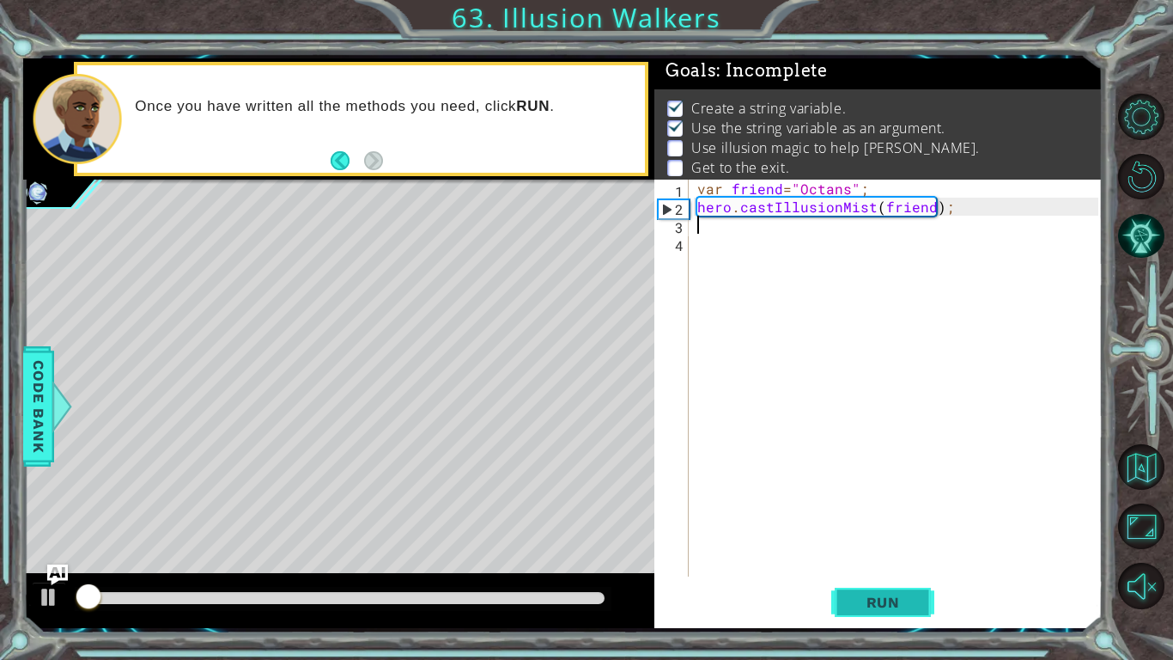
scroll to position [6, 0]
click at [714, 225] on div "var friend = "Octans" ; hero . castIllusionMist ( friend ) ;" at bounding box center [900, 396] width 413 height 433
type textarea "s"
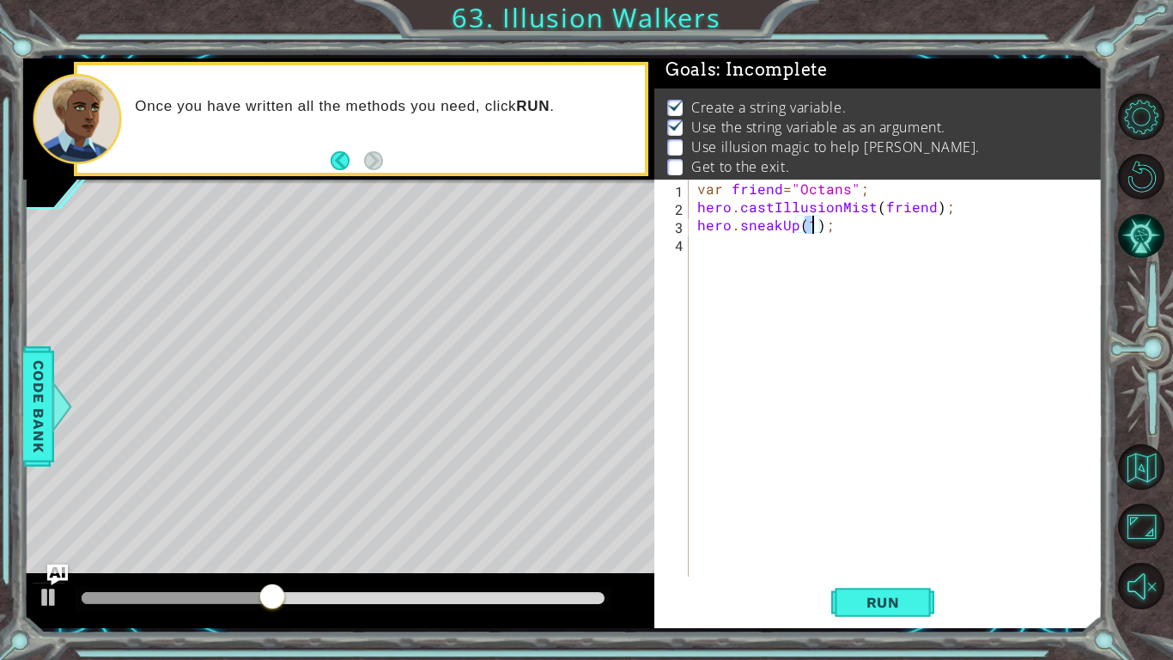
scroll to position [0, 7]
drag, startPoint x: 843, startPoint y: 229, endPoint x: 696, endPoint y: 232, distance: 146.9
click at [696, 232] on div "var friend = "Octans" ; hero . castIllusionMist ( friend ) ; hero . sneakUp ( 2…" at bounding box center [900, 396] width 413 height 433
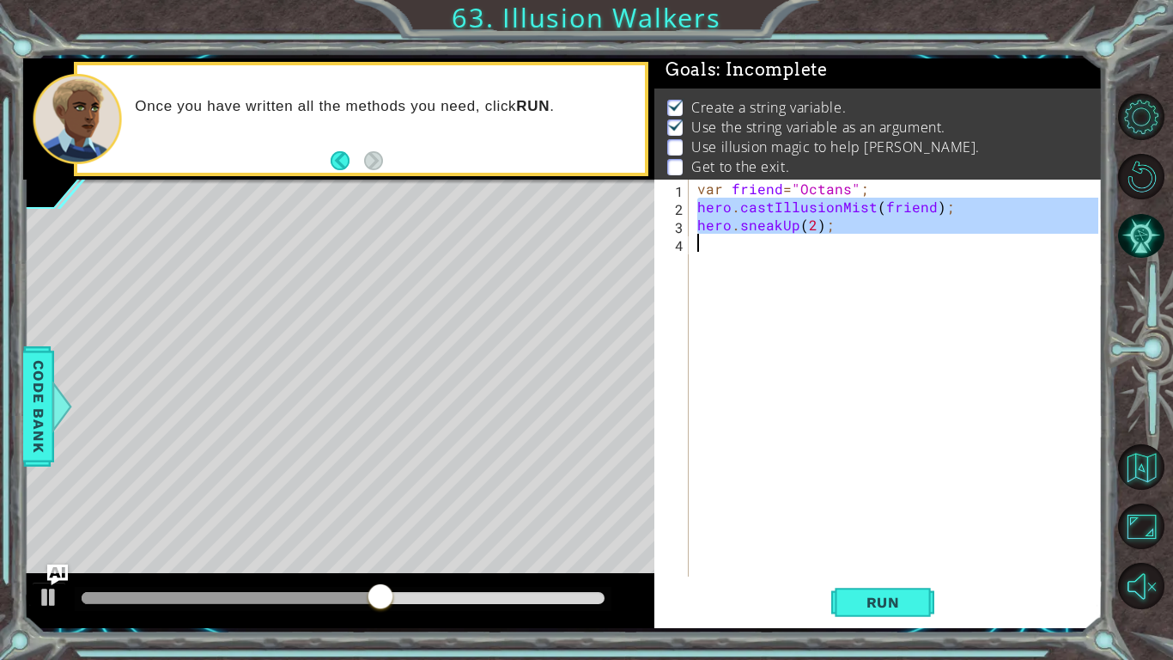
drag, startPoint x: 698, startPoint y: 211, endPoint x: 900, endPoint y: 236, distance: 204.3
click at [900, 236] on div "var friend = "Octans" ; hero . castIllusionMist ( friend ) ; hero . sneakUp ( 2…" at bounding box center [900, 396] width 413 height 433
type textarea "hero.sneakUp(2);"
click at [694, 250] on div "var friend = "Octans" ; hero . castIllusionMist ( friend ) ; hero . sneakUp ( 2…" at bounding box center [896, 378] width 405 height 397
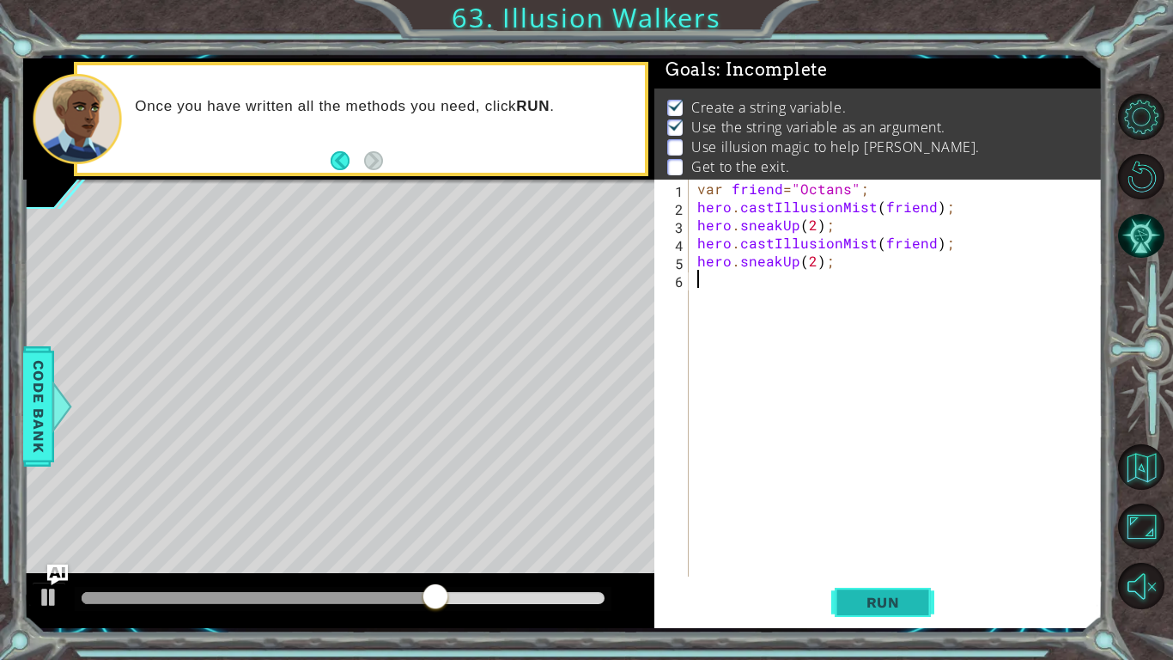
click at [889, 609] on span "Run" at bounding box center [884, 602] width 68 height 17
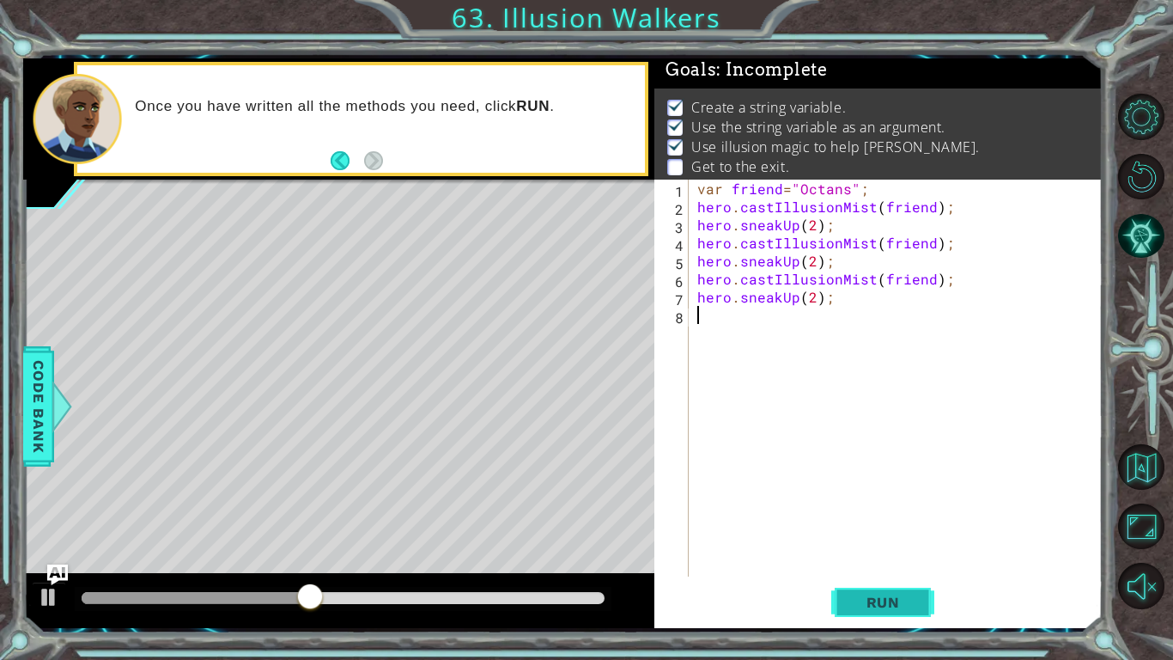
click at [911, 594] on span "Run" at bounding box center [884, 602] width 68 height 17
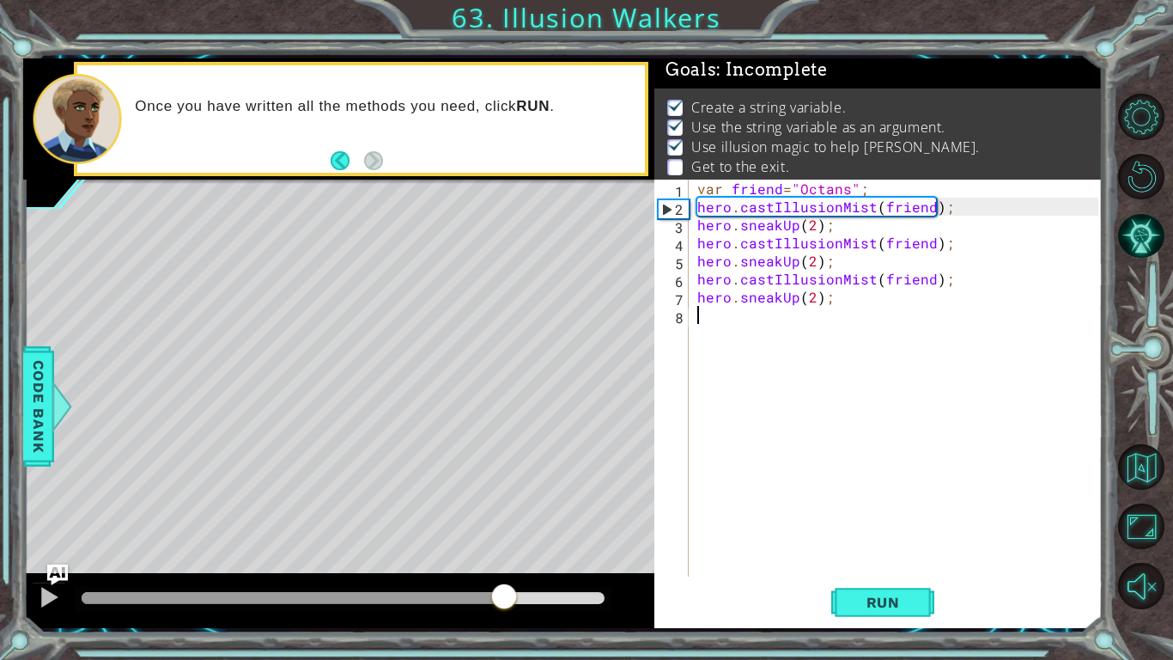
click at [505, 564] on div "methods hero use(thing) moveUp(steps) moveDown(steps) moveLeft(steps) moveRight…" at bounding box center [563, 343] width 1080 height 570
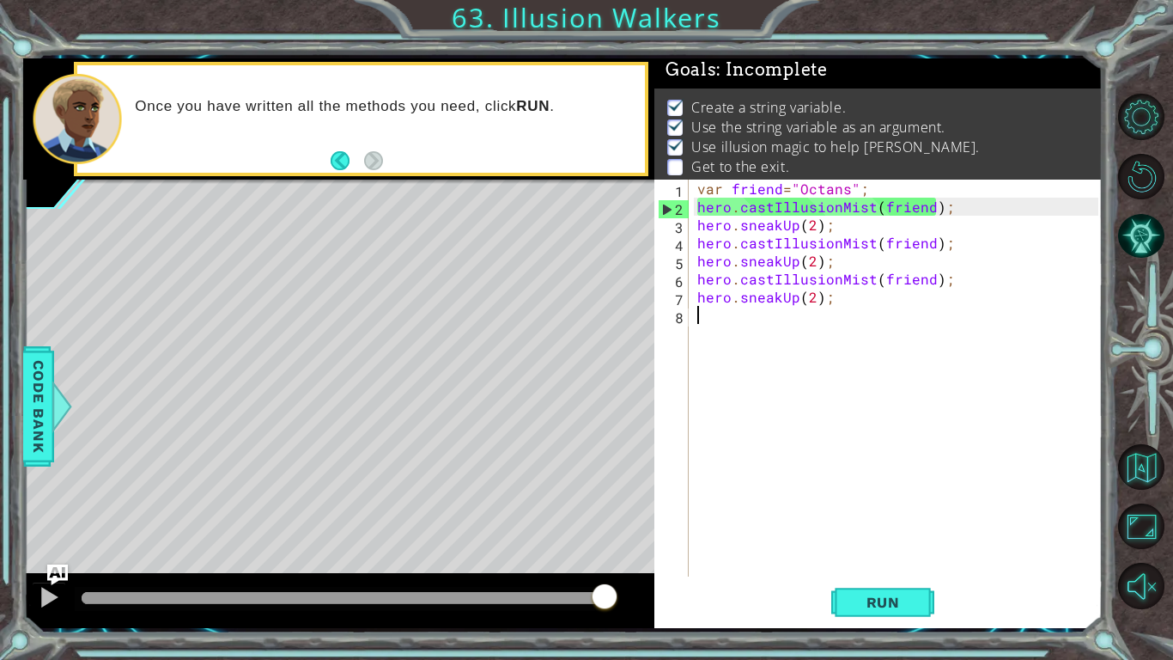
click at [815, 296] on div "var friend = "Octans" ; hero . castIllusionMist ( friend ) ; hero . sneakUp ( 2…" at bounding box center [900, 396] width 413 height 433
type textarea "hero.sneakUp();"
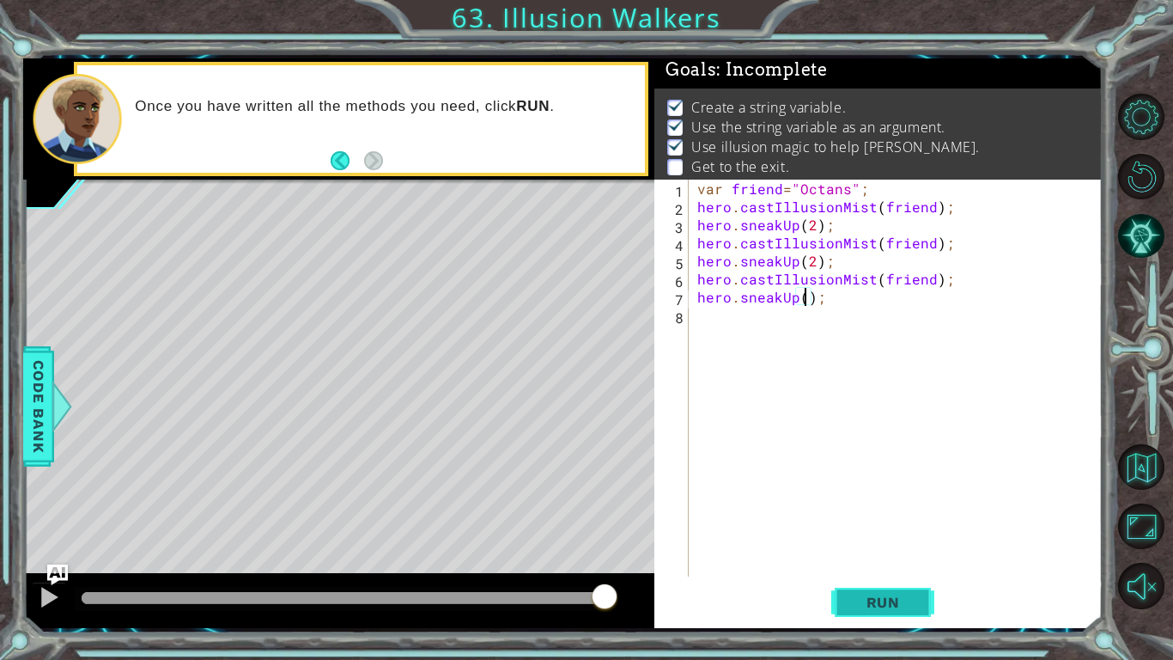
click at [893, 602] on span "Run" at bounding box center [884, 602] width 68 height 17
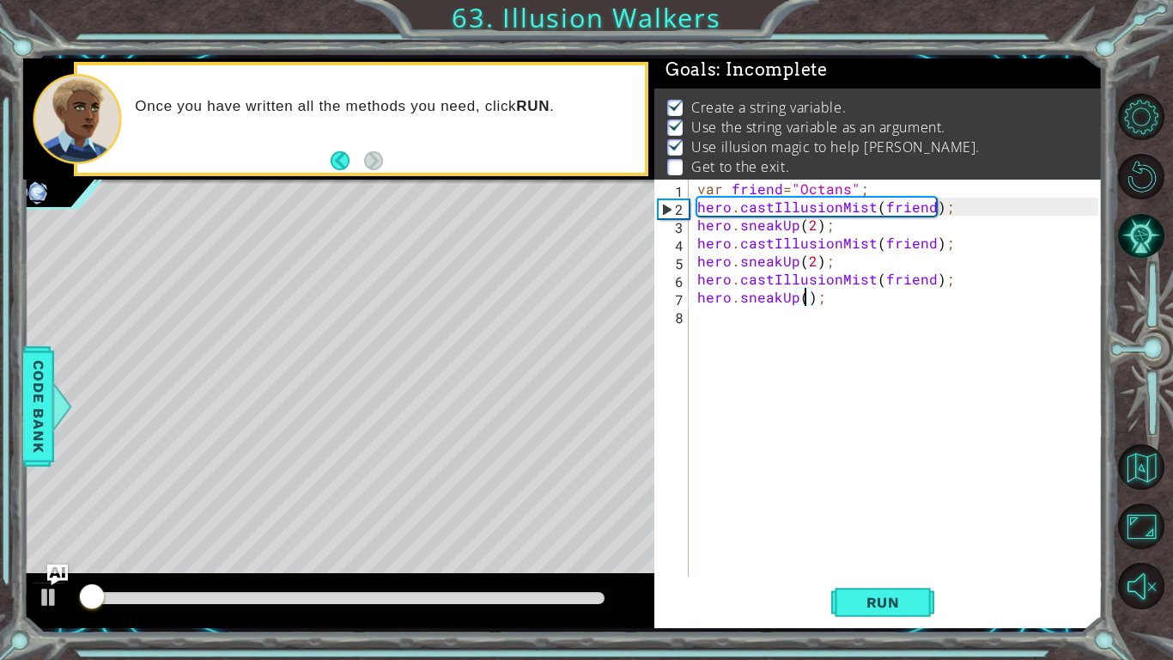
click at [568, 597] on div at bounding box center [343, 598] width 523 height 12
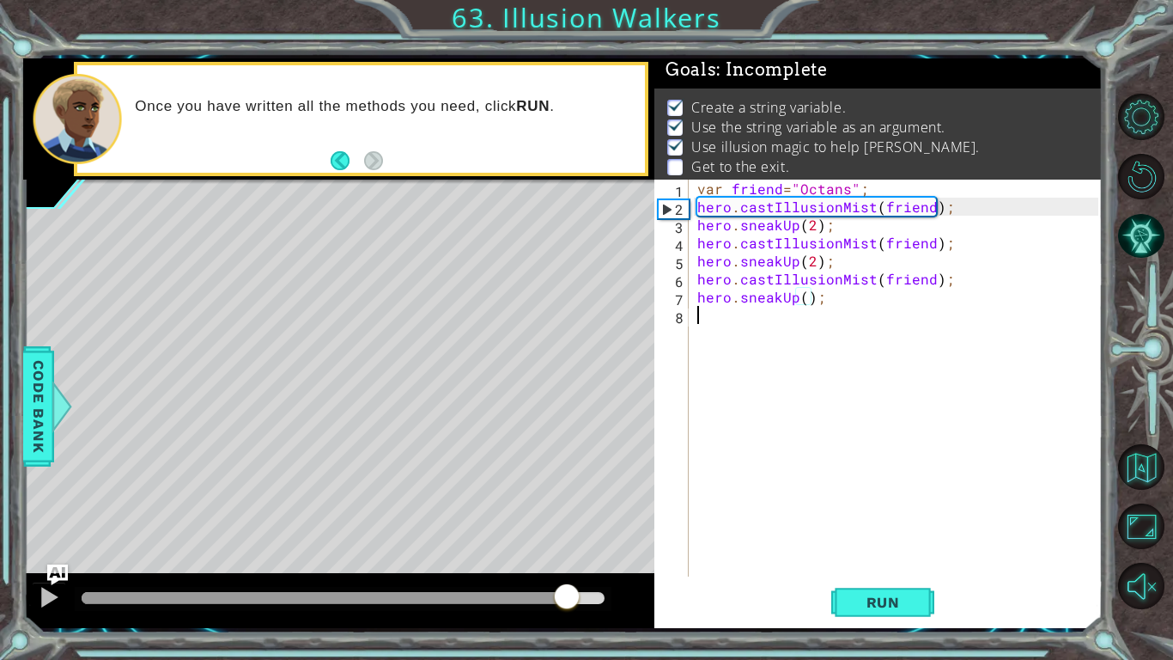
click at [755, 335] on div "var friend = "Octans" ; hero . castIllusionMist ( friend ) ; hero . sneakUp ( 2…" at bounding box center [900, 396] width 413 height 433
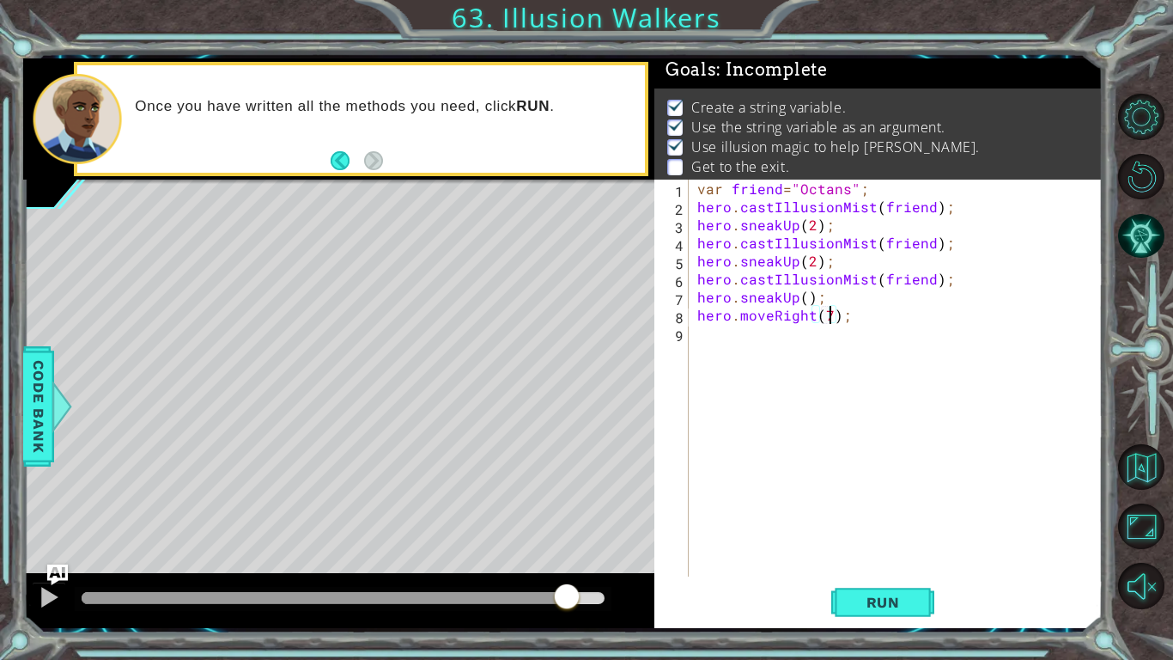
scroll to position [0, 8]
type textarea "hero.moveRight(7);"
click at [875, 607] on span "Run" at bounding box center [884, 602] width 68 height 17
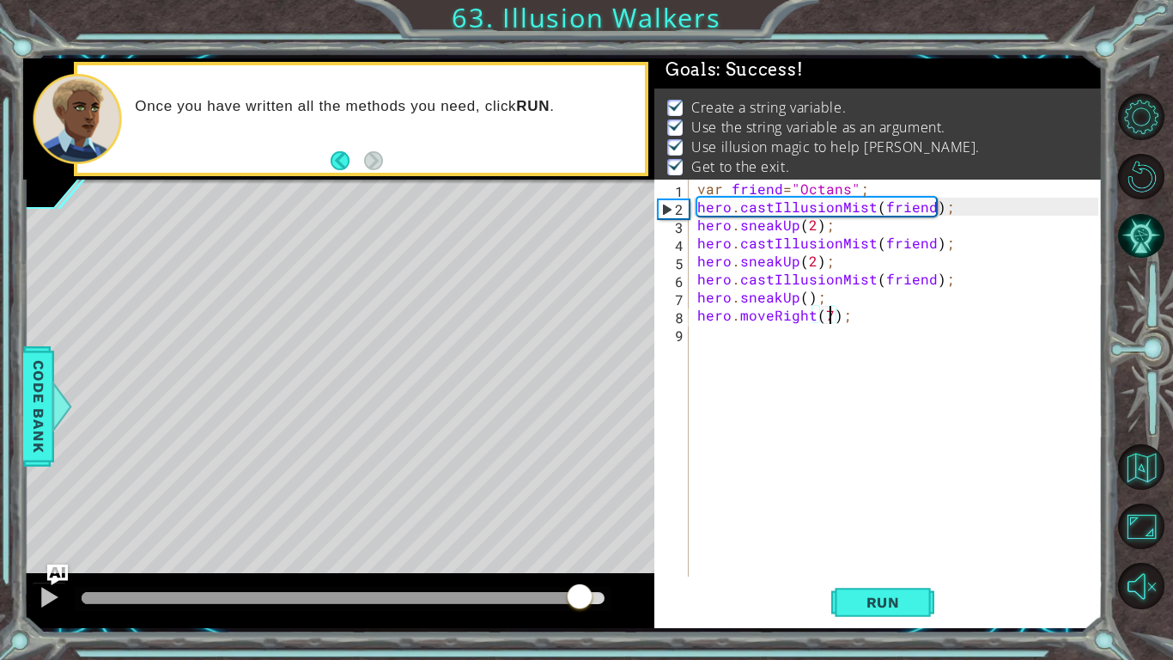
drag, startPoint x: 436, startPoint y: 597, endPoint x: 580, endPoint y: 593, distance: 143.5
click at [580, 593] on div at bounding box center [343, 598] width 523 height 12
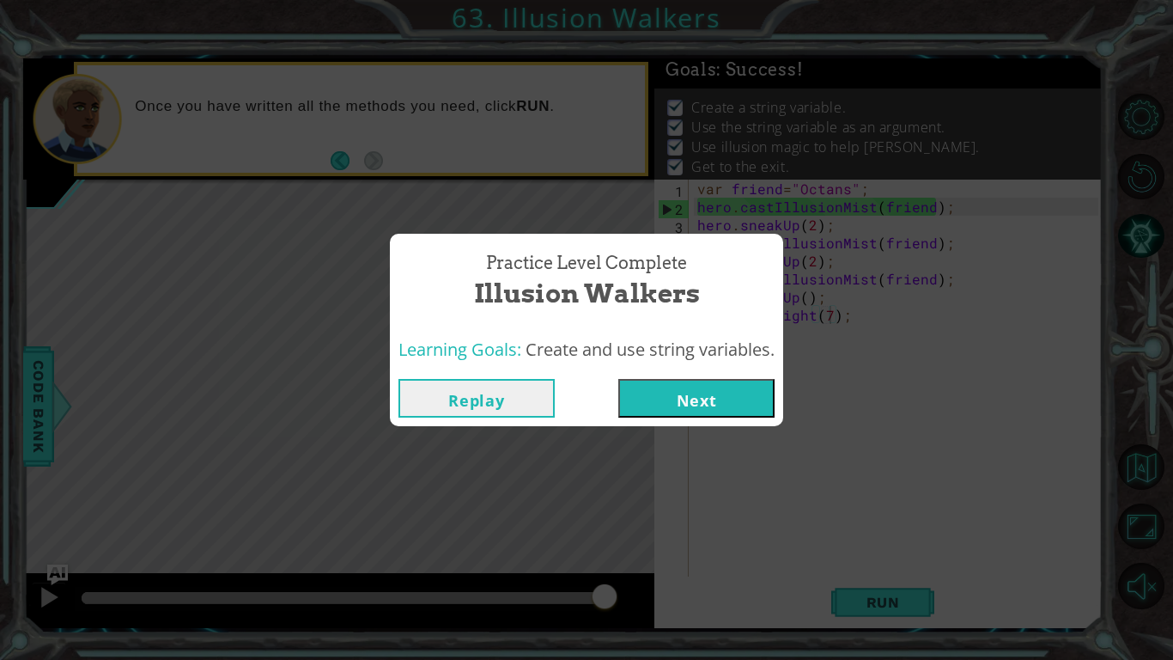
click at [703, 397] on button "Next" at bounding box center [697, 398] width 156 height 39
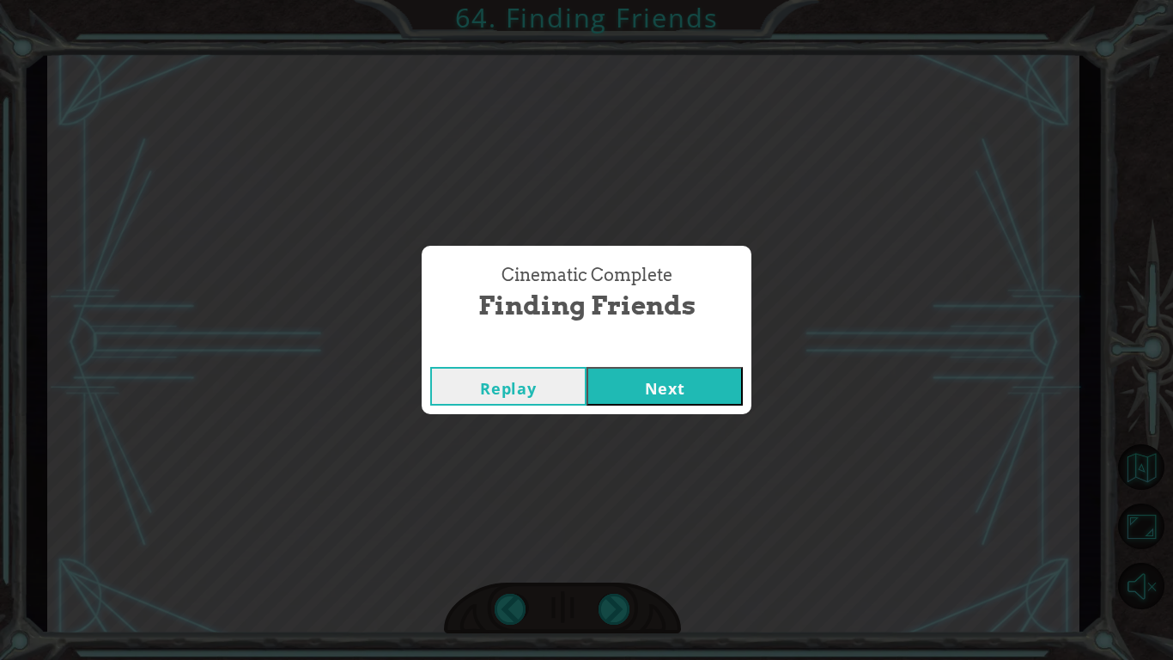
click at [641, 381] on button "Next" at bounding box center [665, 386] width 156 height 39
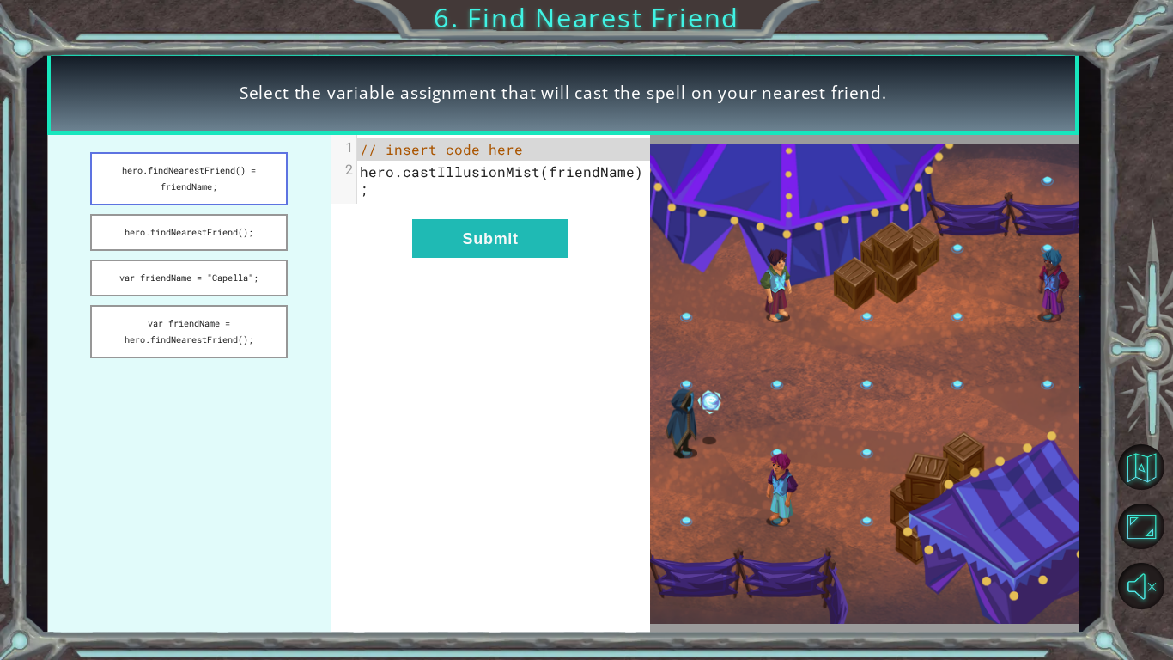
click at [130, 190] on button "hero.findNearestFriend() = friendName;" at bounding box center [189, 178] width 198 height 53
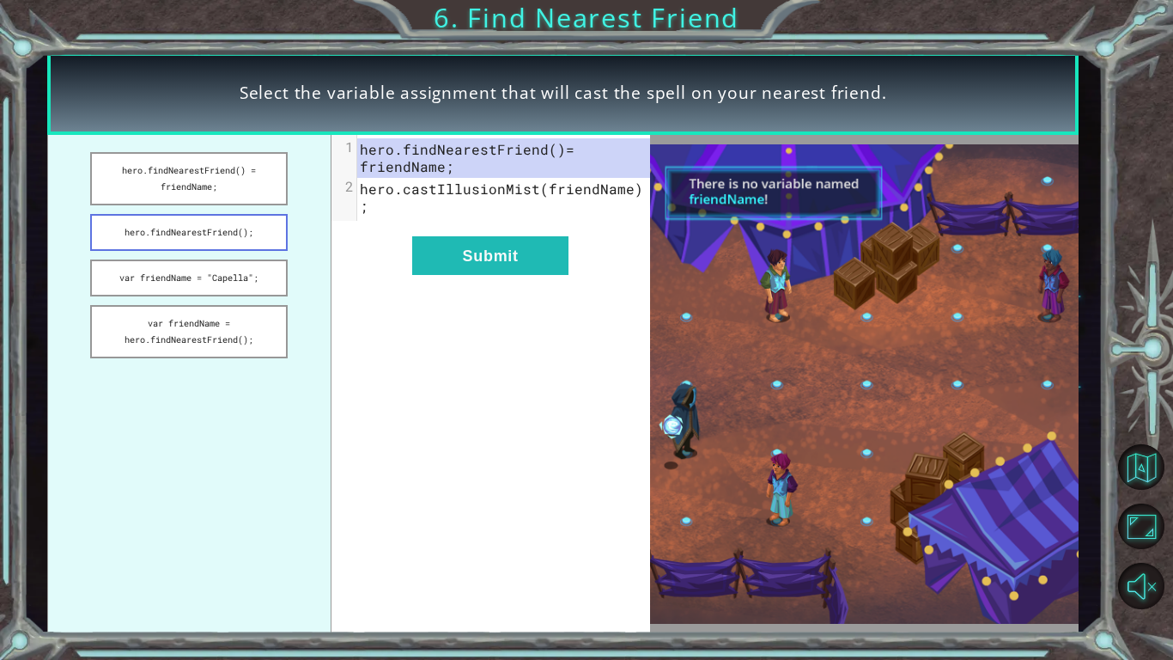
click at [126, 241] on button "hero.findNearestFriend();" at bounding box center [189, 232] width 198 height 37
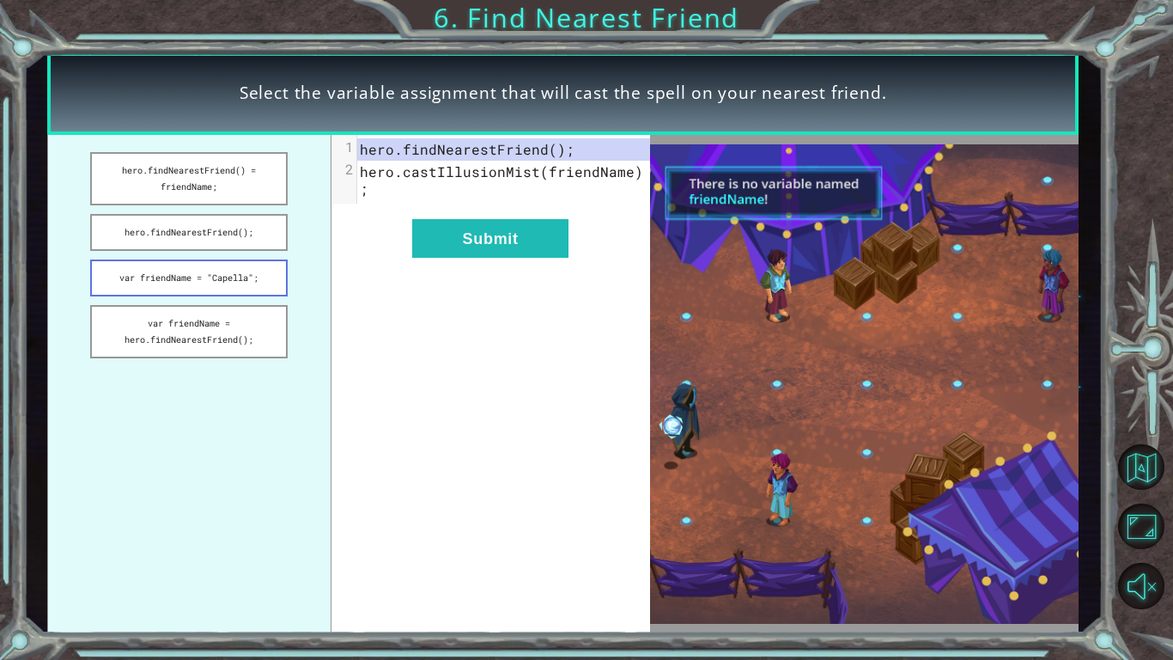
click at [138, 291] on button "var friendName = "Capella";" at bounding box center [189, 277] width 198 height 37
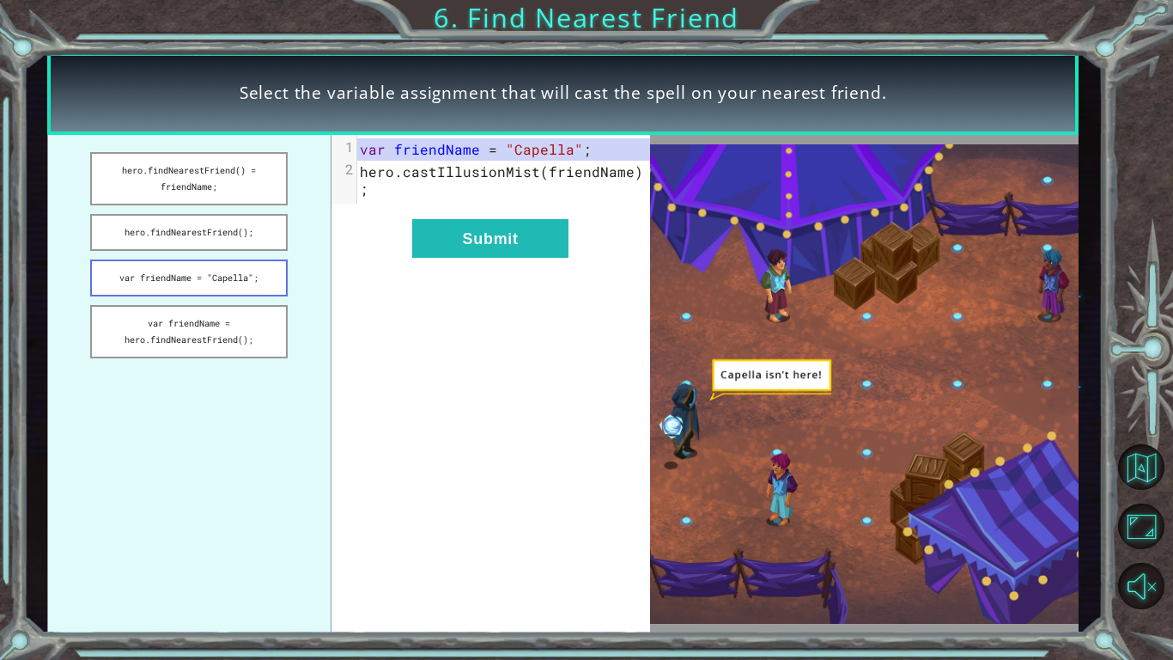
click at [147, 262] on button "var friendName = "Capella";" at bounding box center [189, 277] width 198 height 37
click at [138, 229] on button "hero.findNearestFriend();" at bounding box center [189, 232] width 198 height 37
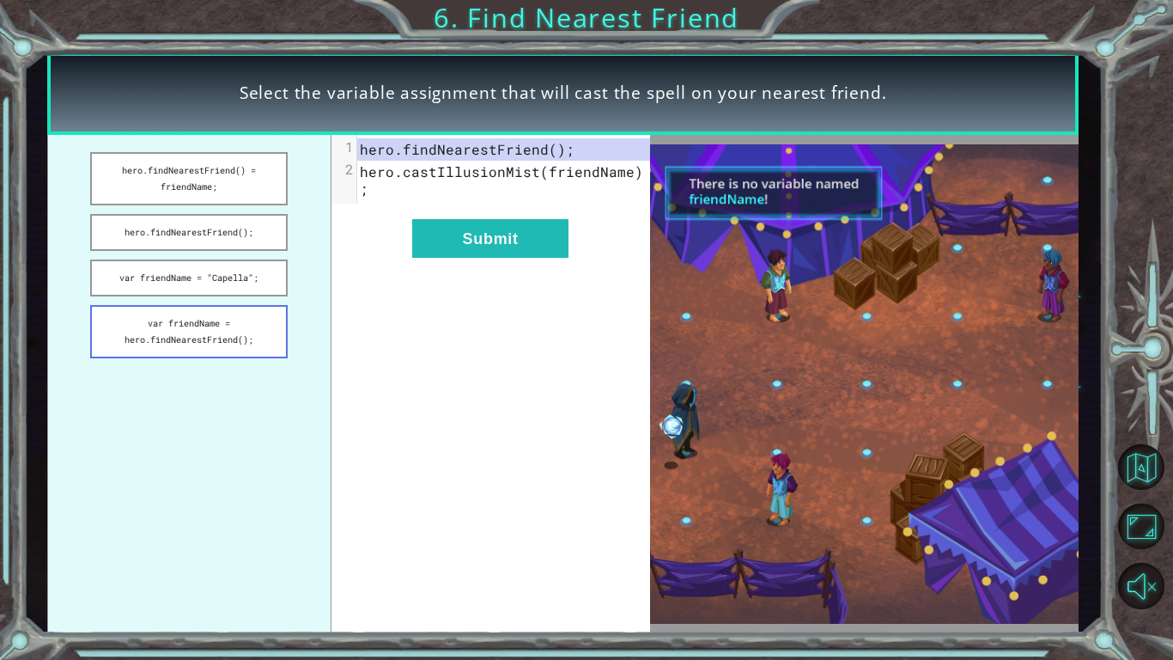
click at [142, 332] on button "var friendName = hero.findNearestFriend();" at bounding box center [189, 331] width 198 height 53
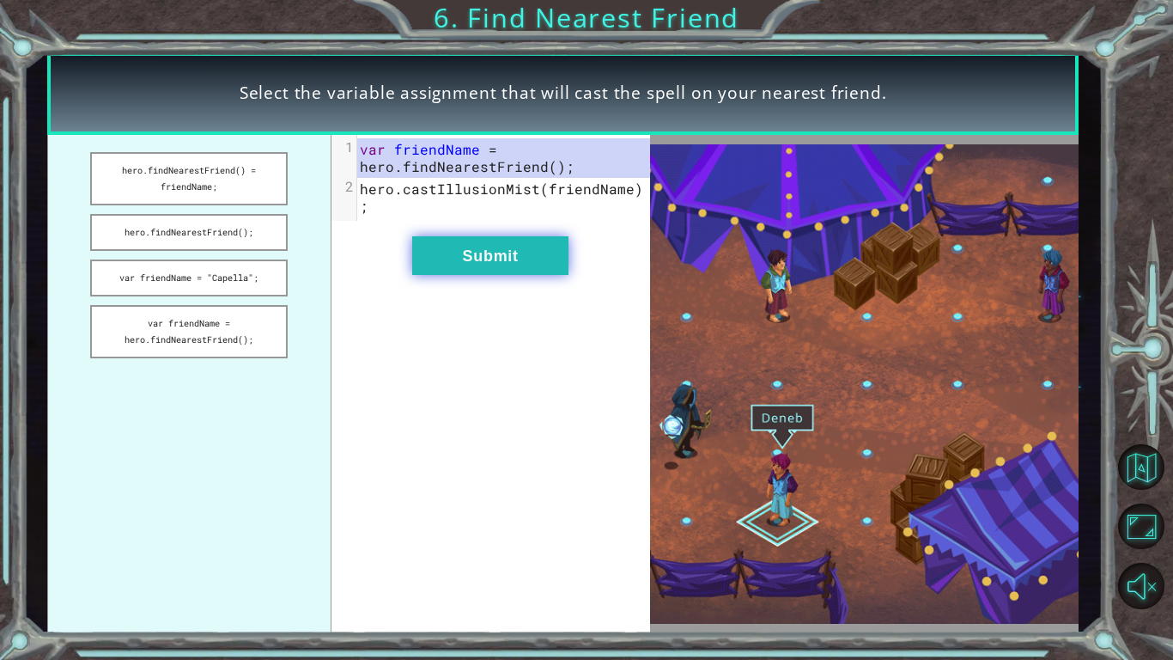
click at [429, 236] on button "Submit" at bounding box center [490, 255] width 156 height 39
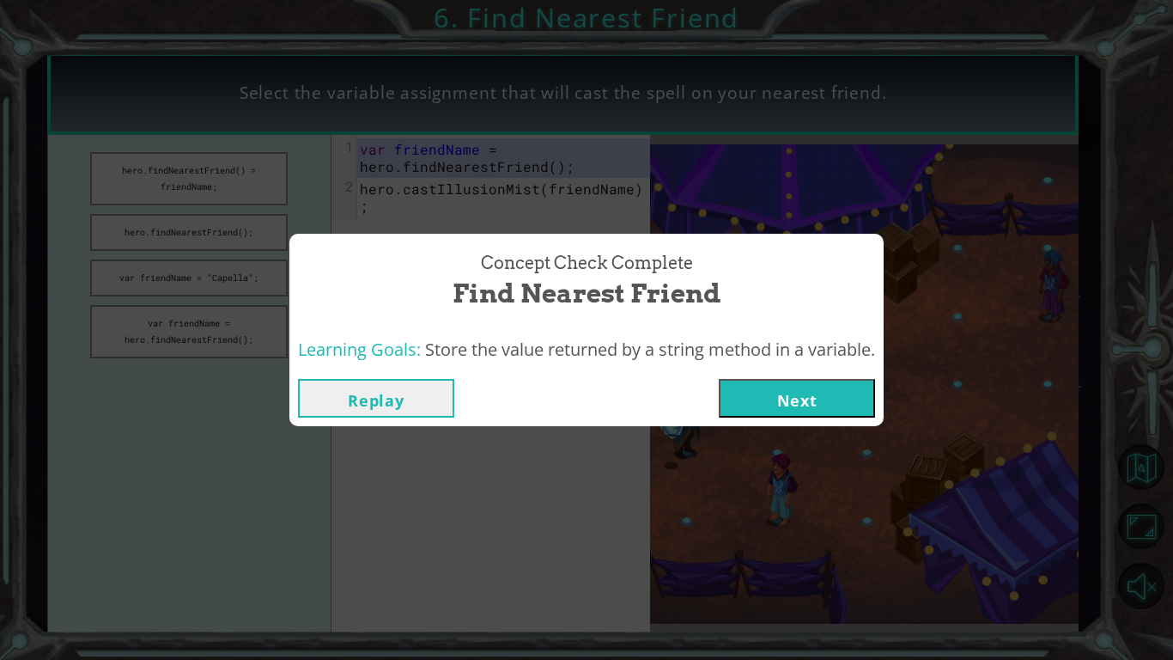
click at [844, 404] on button "Next" at bounding box center [797, 398] width 156 height 39
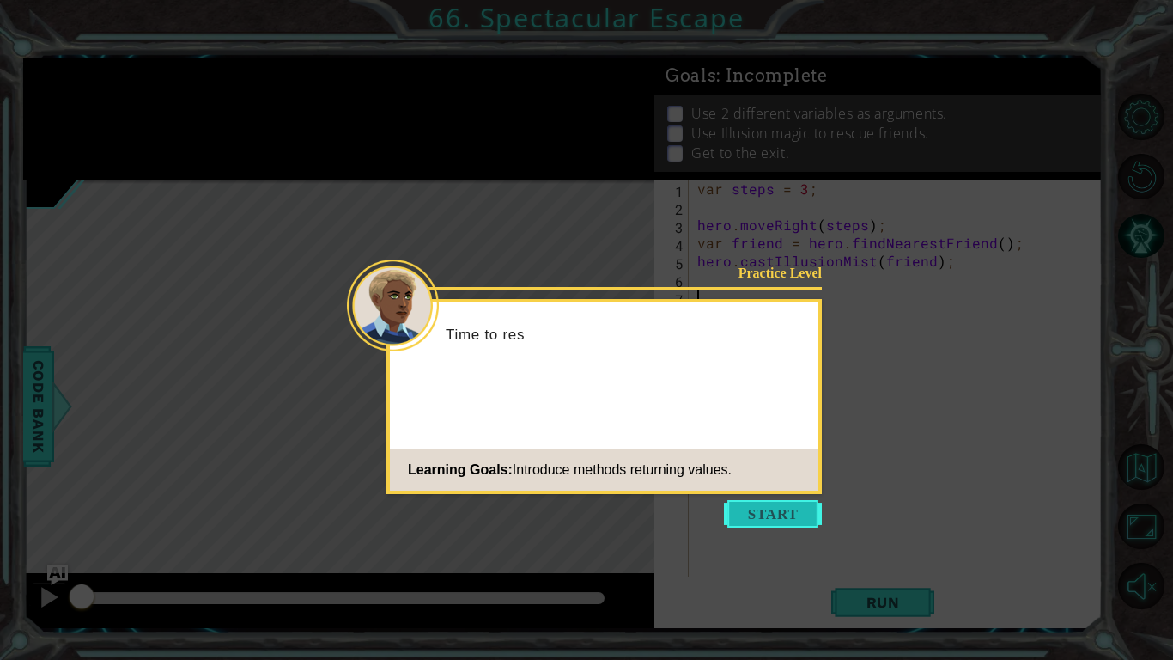
click at [786, 512] on button "Start" at bounding box center [773, 513] width 98 height 27
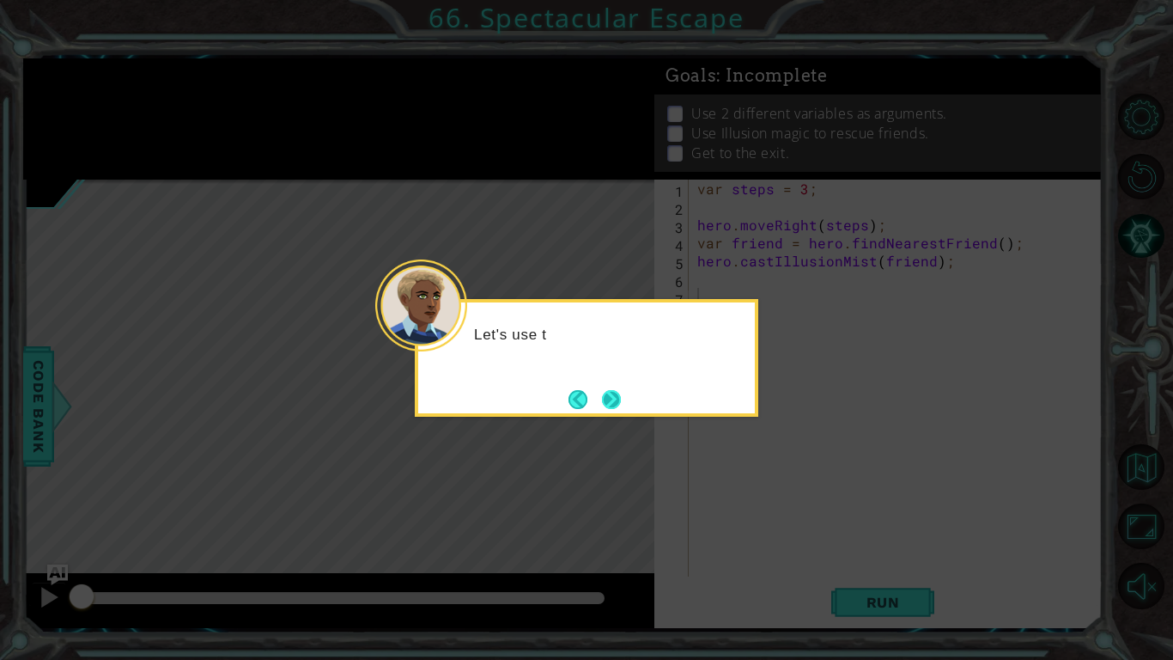
click at [621, 401] on button "Next" at bounding box center [611, 399] width 19 height 19
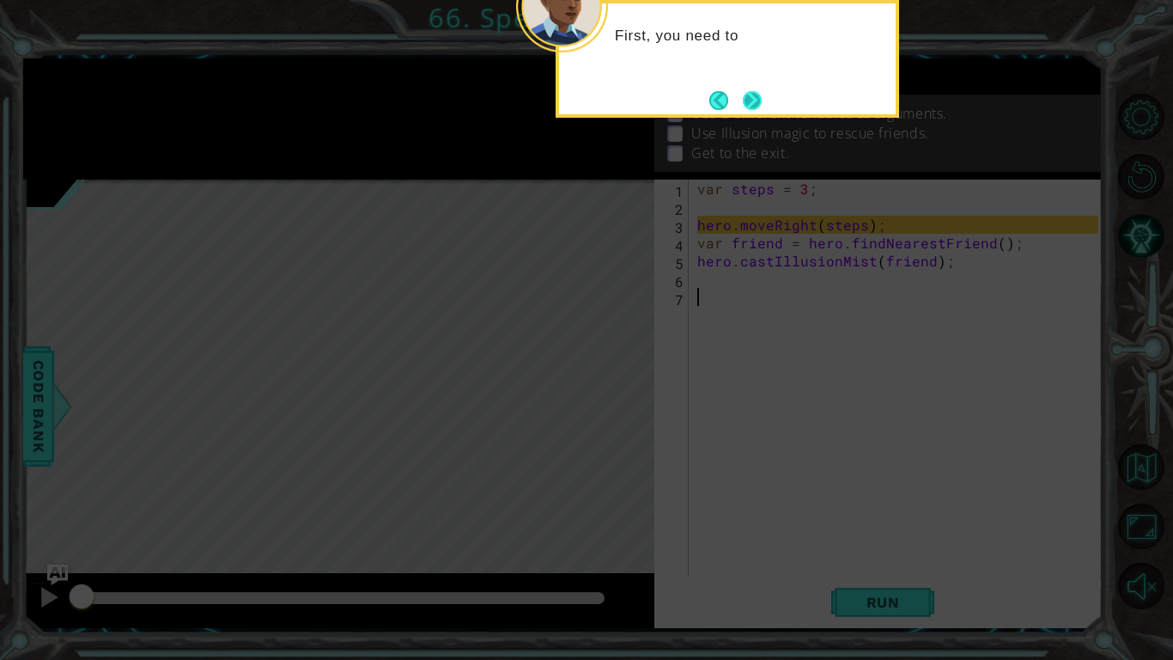
click at [753, 91] on button "Next" at bounding box center [752, 100] width 19 height 19
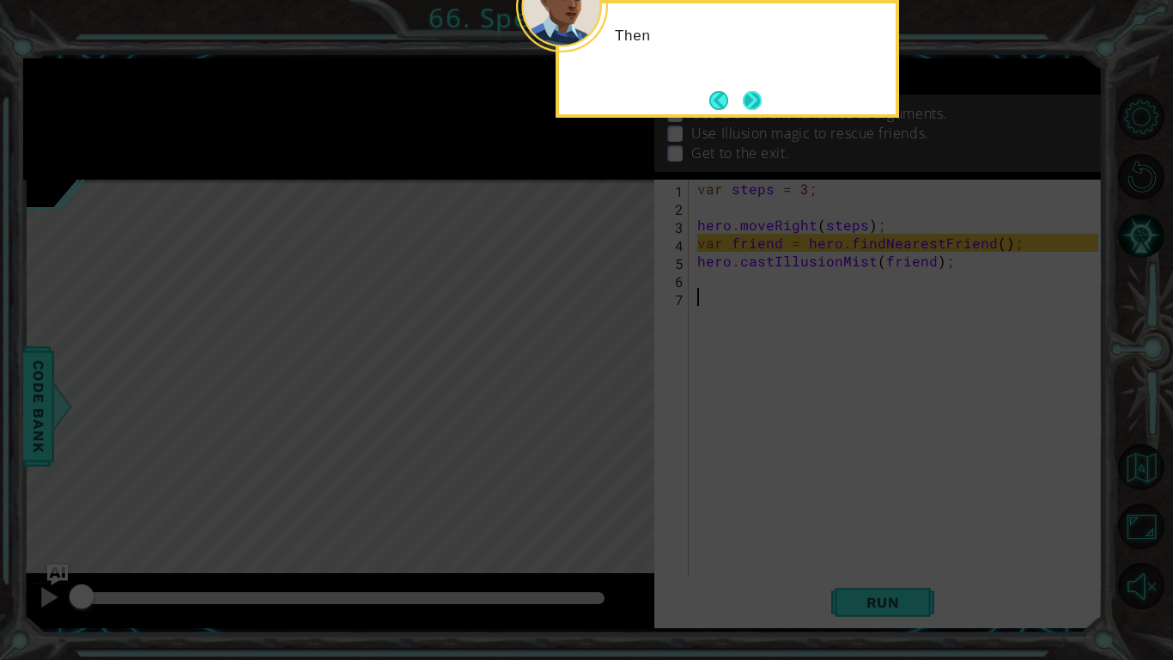
click at [755, 91] on button "Next" at bounding box center [752, 100] width 19 height 19
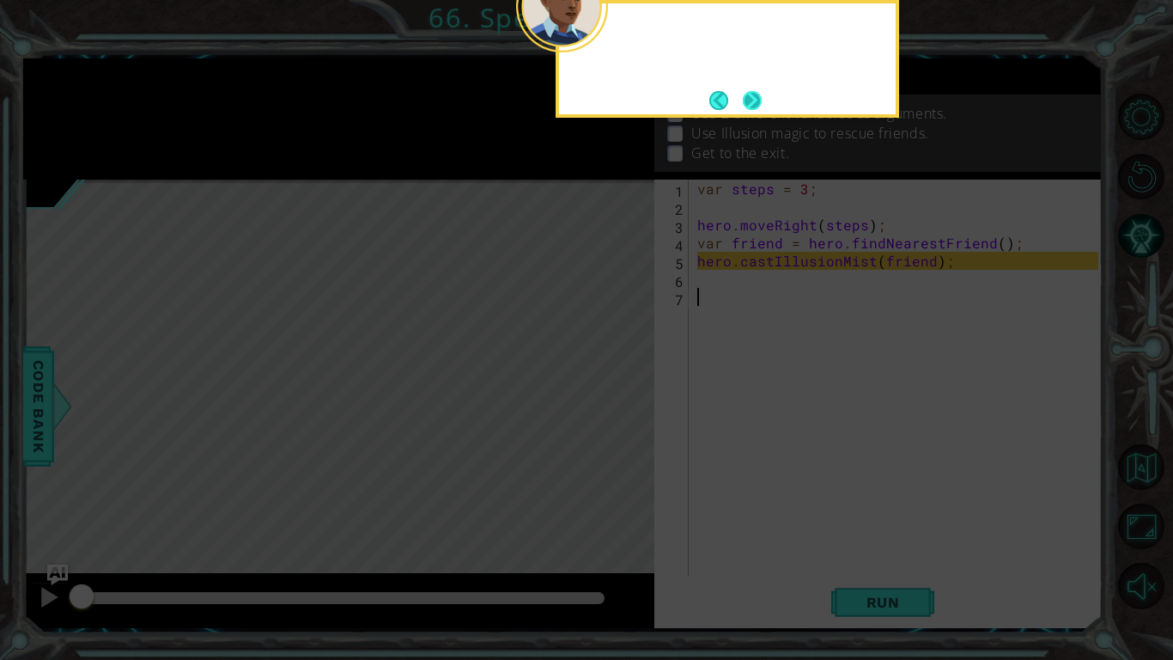
click at [757, 97] on button "Next" at bounding box center [752, 100] width 19 height 19
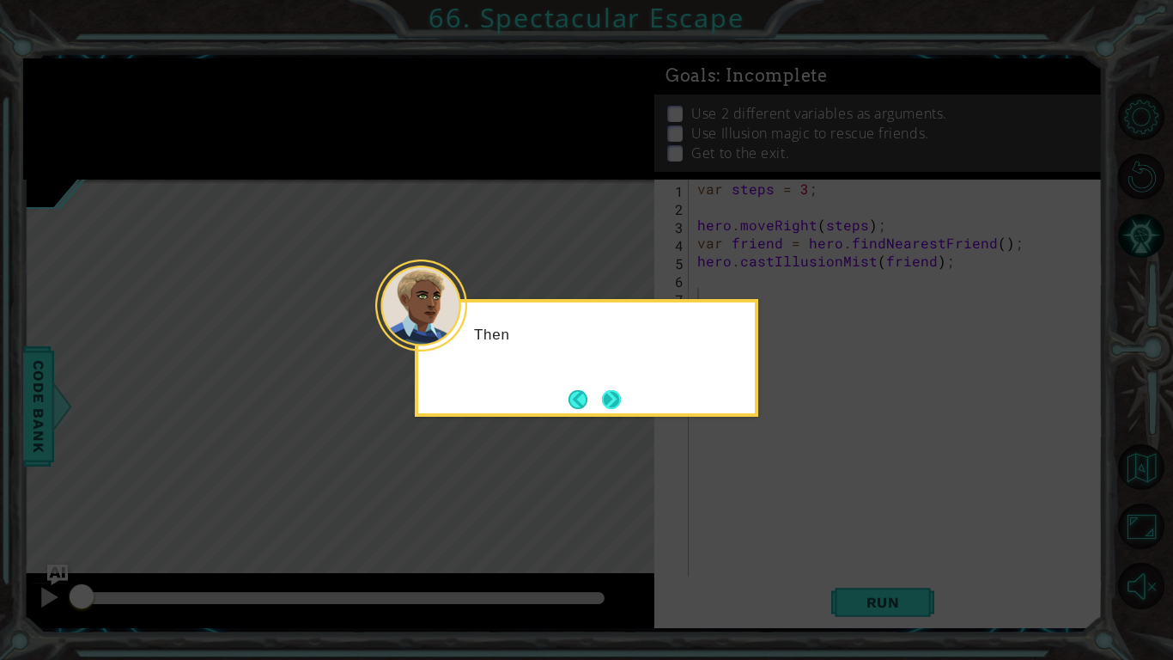
click at [619, 398] on button "Next" at bounding box center [611, 399] width 19 height 19
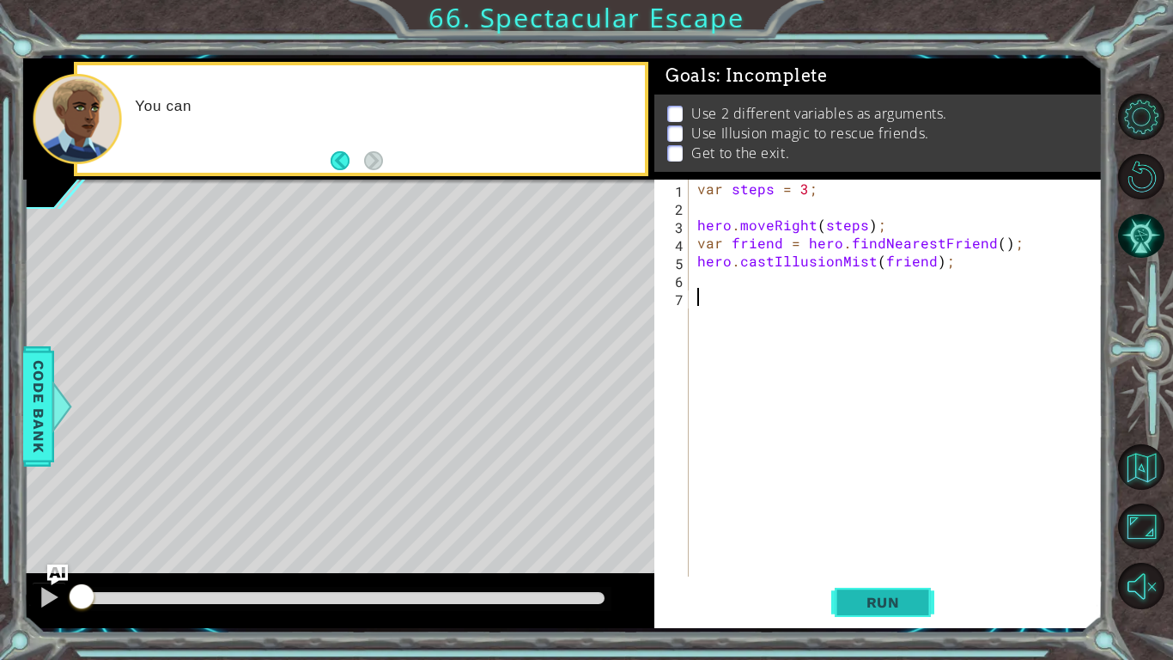
click at [860, 604] on span "Run" at bounding box center [884, 602] width 68 height 17
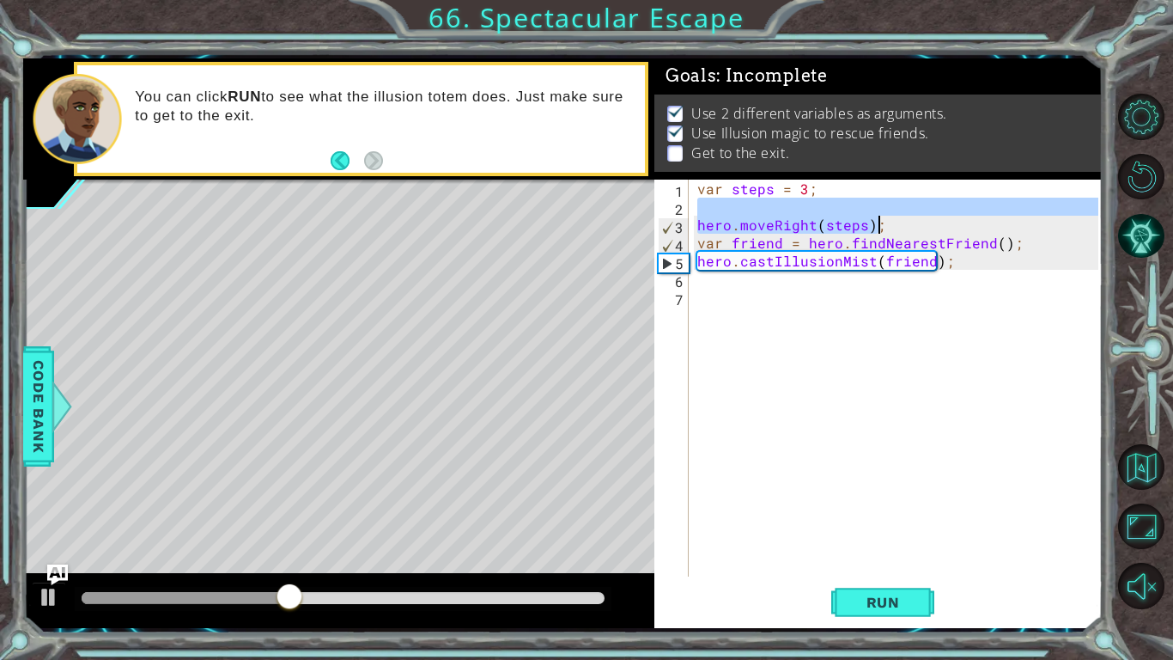
drag, startPoint x: 886, startPoint y: 214, endPoint x: 877, endPoint y: 233, distance: 20.8
click at [877, 233] on div "var steps = 3 ; hero . moveRight ( steps ) ; var friend = hero . findNearestFri…" at bounding box center [900, 396] width 413 height 433
type textarea "hero.moveRight(steps);"
click at [723, 299] on div "var steps = 3 ; hero . moveRight ( steps ) ; var friend = hero . findNearestFri…" at bounding box center [900, 396] width 413 height 433
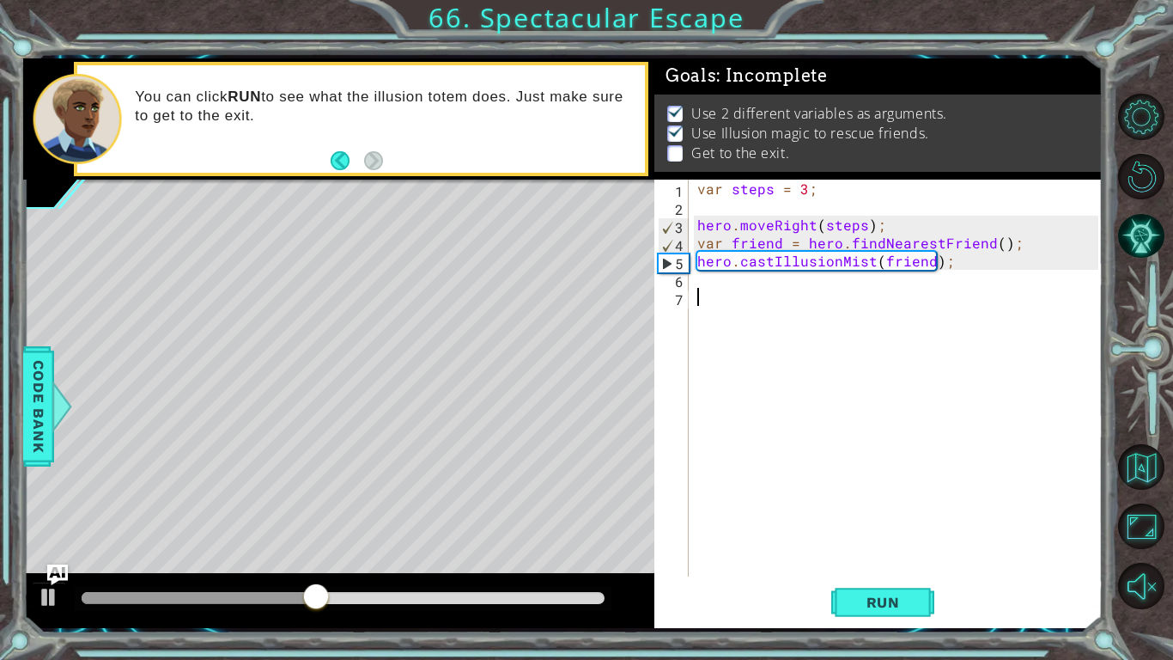
paste textarea "hero.moveRight(steps);"
type textarea "hero.moveRight(steps);"
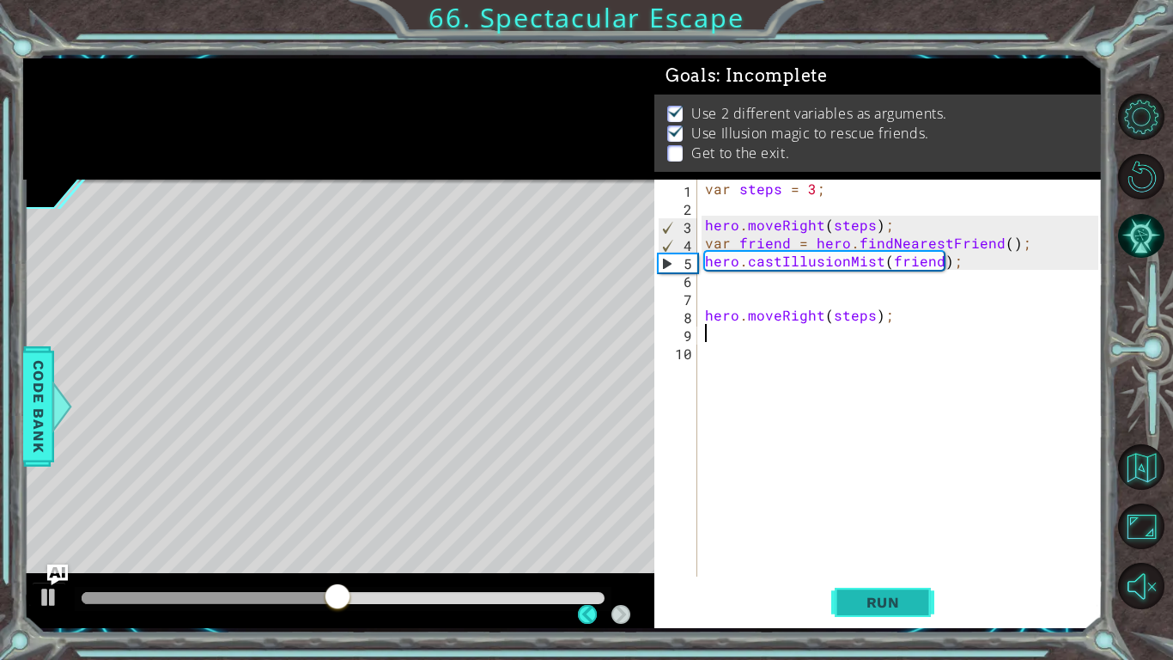
click at [892, 610] on span "Run" at bounding box center [884, 602] width 68 height 17
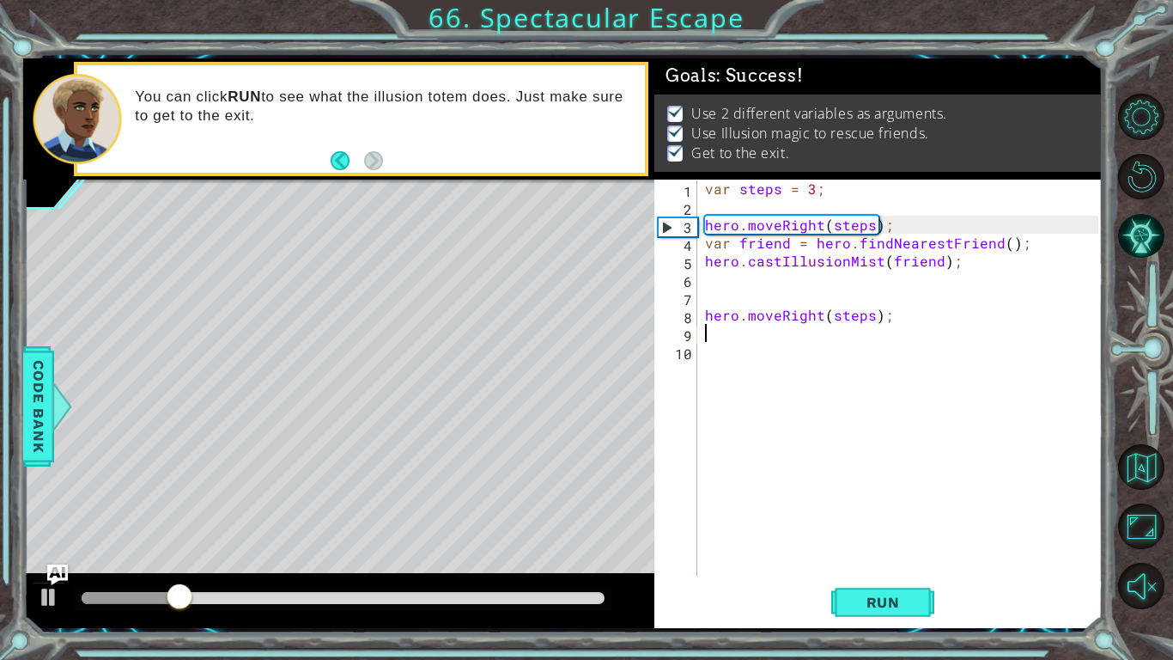
click at [549, 598] on div at bounding box center [343, 598] width 523 height 12
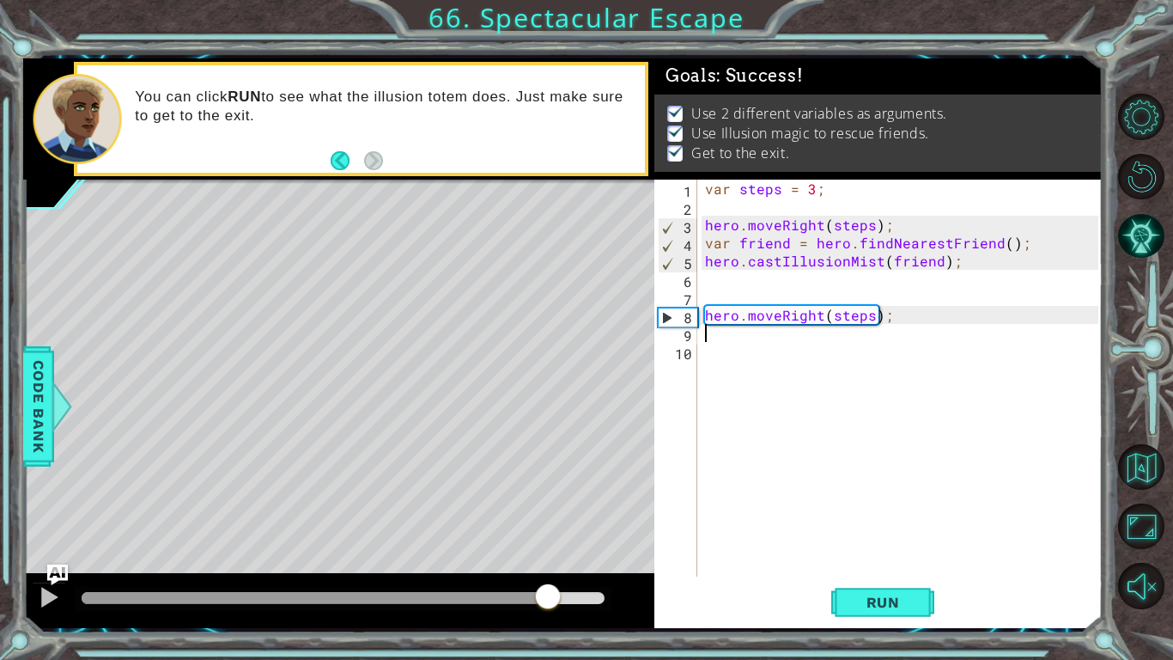
click at [869, 309] on div "var steps = 3 ; hero . moveRight ( steps ) ; var friend = hero . findNearestFri…" at bounding box center [904, 396] width 405 height 433
click at [852, 233] on div "var steps = 3 ; hero . moveRight ( steps ) ; var friend = hero . findNearestFri…" at bounding box center [904, 396] width 405 height 433
click at [868, 308] on div "var steps = 3 ; hero . moveRight ( steps ) ; var friend = hero . findNearestFri…" at bounding box center [904, 396] width 405 height 433
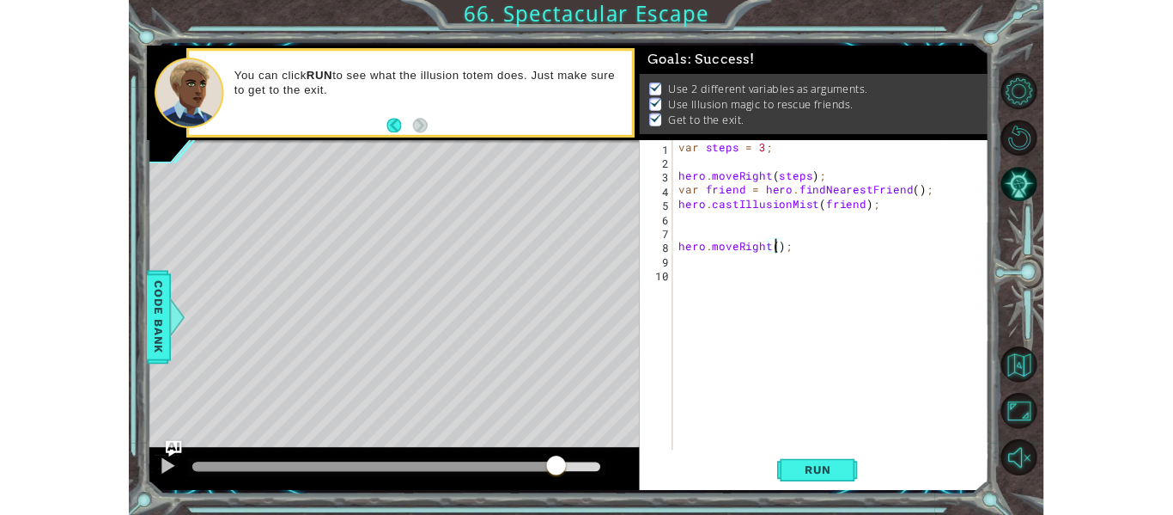
scroll to position [0, 8]
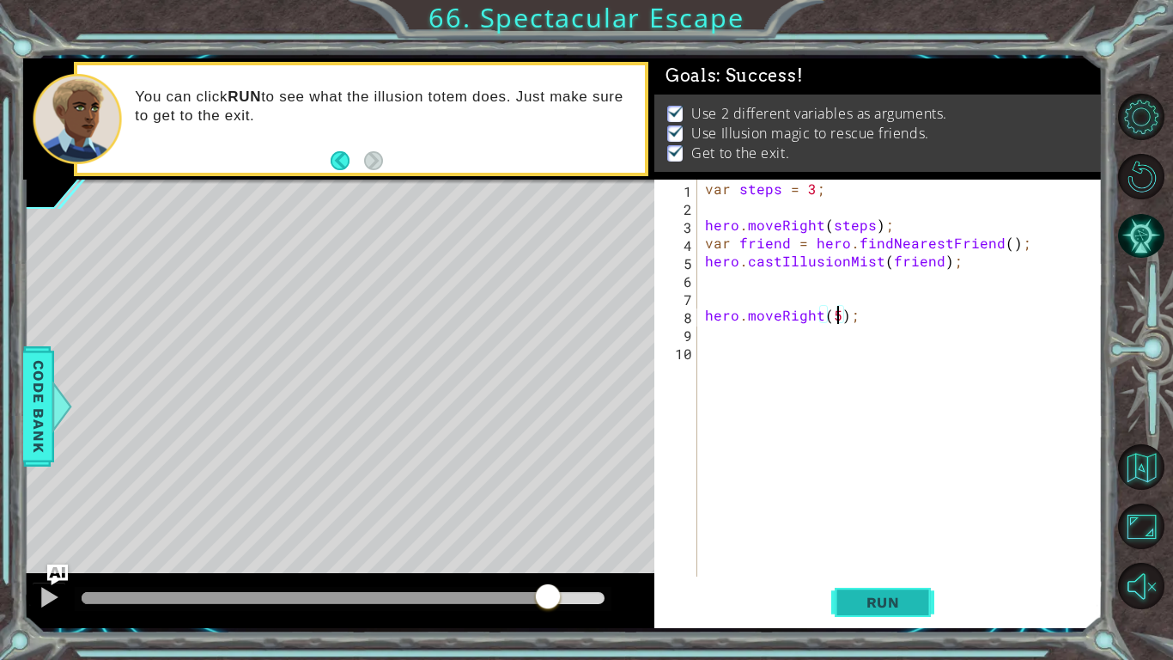
type textarea "hero.moveRight(5);"
click at [876, 582] on button "Run" at bounding box center [883, 602] width 103 height 45
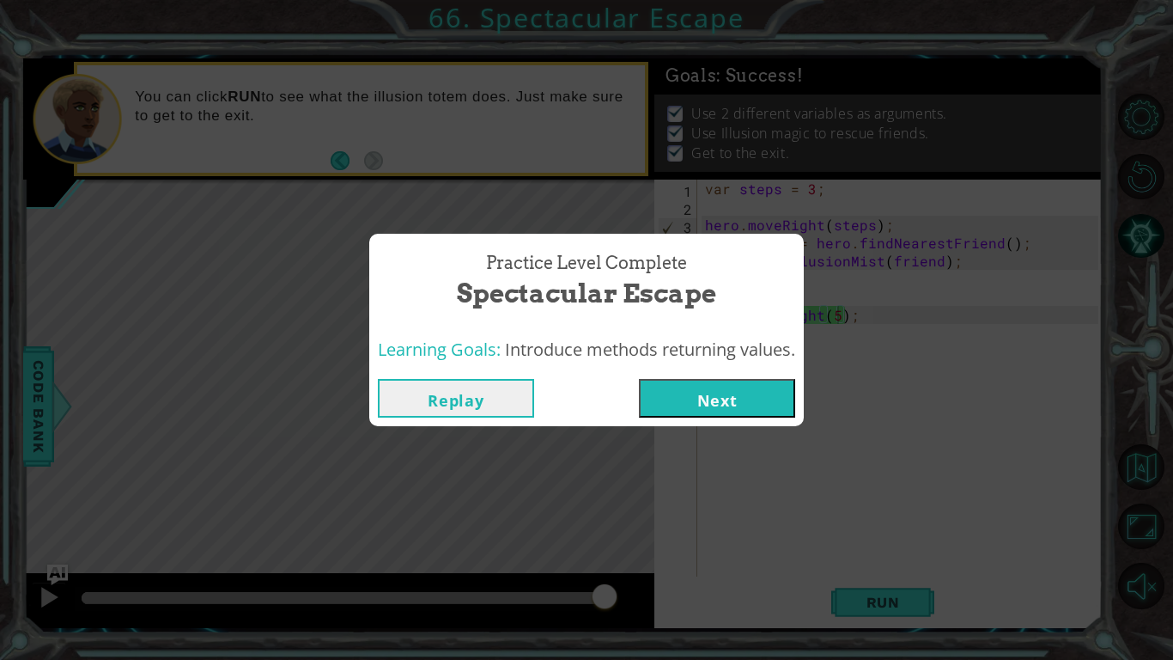
click at [751, 414] on button "Next" at bounding box center [717, 398] width 156 height 39
